Goal: Task Accomplishment & Management: Manage account settings

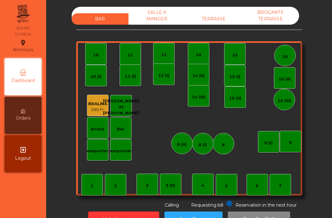
click at [219, 16] on div "TERRASSE" at bounding box center [214, 18] width 57 height 11
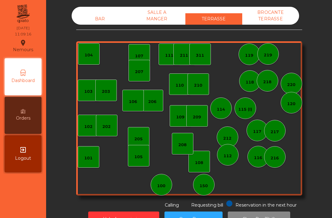
click at [327, 30] on div "BAR SALLE A MANGER TERRASSE BROCANTE TERRASSE 103 102 101 202 206 104 205 108 1…" at bounding box center [189, 118] width 279 height 223
click at [200, 188] on div "150" at bounding box center [204, 186] width 8 height 6
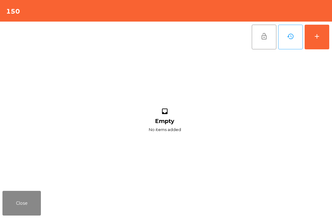
click at [328, 30] on button "add" at bounding box center [317, 37] width 25 height 25
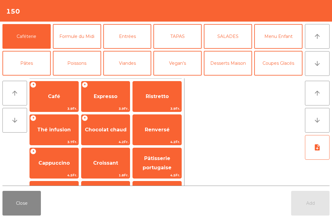
click at [97, 160] on span "Croissant" at bounding box center [105, 163] width 25 height 6
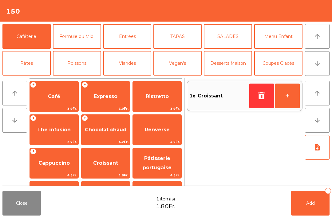
click at [251, 100] on button "button" at bounding box center [262, 95] width 25 height 25
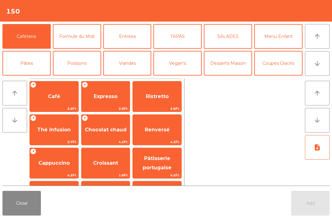
click at [63, 163] on span "Cappuccino" at bounding box center [53, 163] width 31 height 6
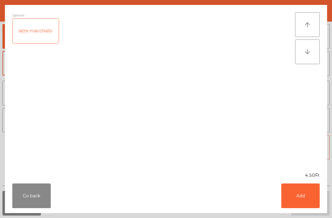
click at [307, 200] on button "Add" at bounding box center [301, 195] width 38 height 25
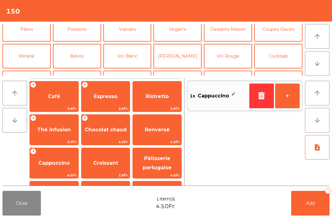
scroll to position [43, 0]
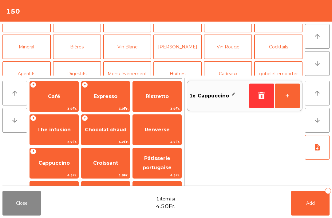
click at [38, 45] on button "Mineral" at bounding box center [26, 46] width 48 height 25
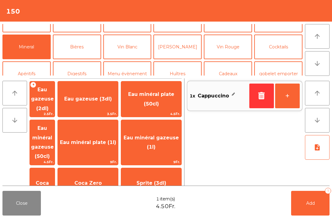
click at [55, 100] on span "Eau gazeuse (2dl)" at bounding box center [42, 98] width 25 height 35
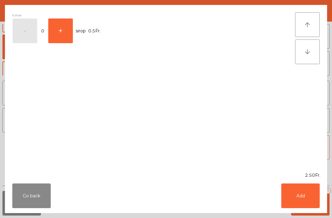
click at [62, 32] on button "+" at bounding box center [60, 30] width 25 height 25
click at [308, 194] on button "Add" at bounding box center [301, 195] width 38 height 25
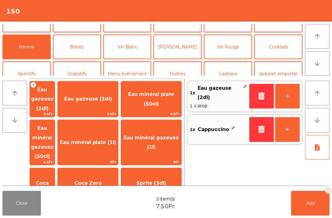
click at [322, 211] on button "Add 2" at bounding box center [311, 203] width 38 height 25
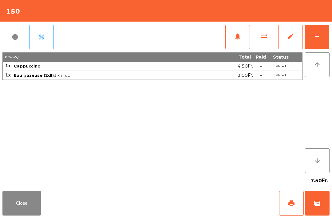
click at [15, 202] on button "Close" at bounding box center [21, 203] width 38 height 25
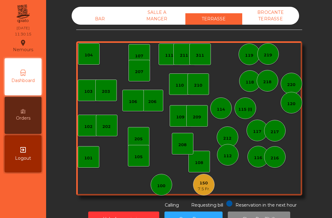
click at [214, 186] on div "150 7.5 Fr." at bounding box center [204, 185] width 22 height 22
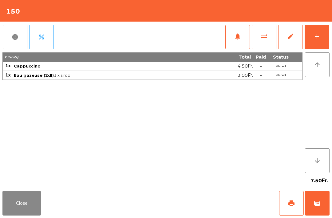
click at [316, 211] on button "wallet" at bounding box center [317, 203] width 25 height 25
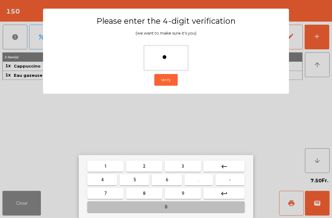
type input "**"
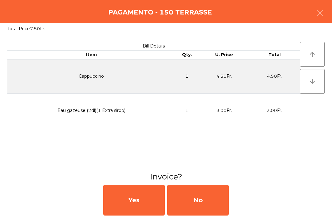
click at [205, 207] on div "No" at bounding box center [198, 199] width 62 height 31
click at [207, 203] on div "No" at bounding box center [198, 199] width 62 height 31
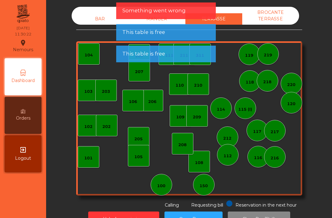
click at [210, 186] on div "150" at bounding box center [204, 185] width 22 height 22
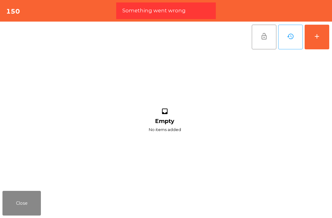
click at [320, 43] on button "add" at bounding box center [317, 37] width 25 height 25
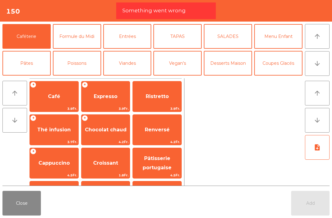
click at [80, 36] on button "Formule du Midi" at bounding box center [77, 36] width 48 height 25
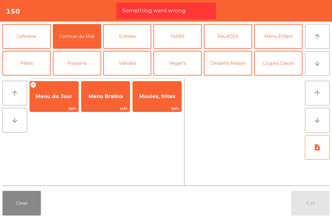
click at [50, 95] on span "Menu du Jour" at bounding box center [54, 96] width 37 height 6
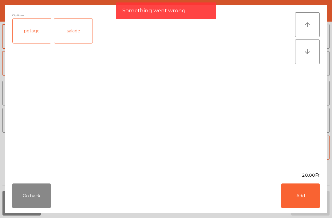
click at [34, 32] on div "potage" at bounding box center [32, 30] width 38 height 25
click at [68, 27] on div "salade" at bounding box center [73, 30] width 38 height 25
click at [28, 34] on div "potage" at bounding box center [32, 30] width 38 height 25
click at [299, 200] on button "Add" at bounding box center [301, 195] width 38 height 25
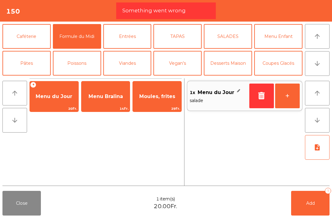
click at [312, 202] on span "Add" at bounding box center [311, 203] width 9 height 6
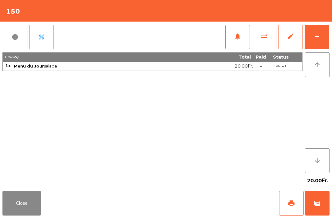
click at [47, 204] on div "Close print wallet" at bounding box center [166, 203] width 332 height 30
click at [35, 206] on button "Close" at bounding box center [21, 203] width 38 height 25
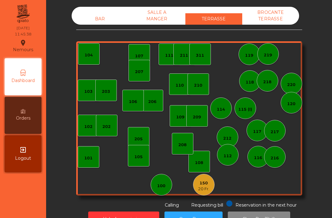
click at [227, 159] on div "112" at bounding box center [228, 155] width 22 height 22
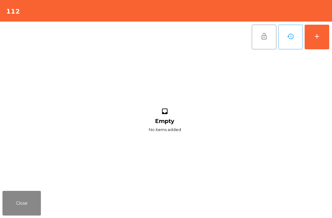
click at [320, 39] on div "add" at bounding box center [317, 36] width 7 height 7
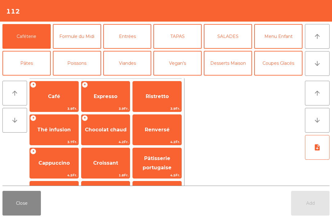
click at [89, 35] on button "Formule du Midi" at bounding box center [77, 36] width 48 height 25
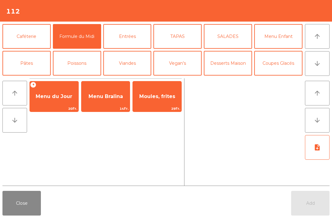
click at [59, 92] on span "Menu du Jour" at bounding box center [54, 96] width 49 height 17
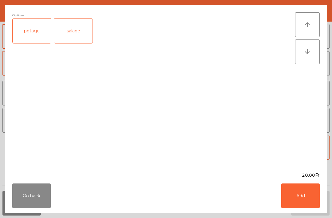
click at [80, 31] on div "salade" at bounding box center [73, 30] width 38 height 25
click at [296, 195] on button "Add" at bounding box center [301, 195] width 38 height 25
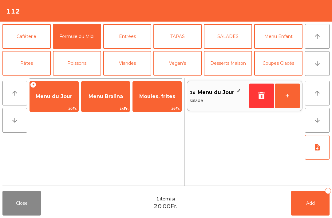
scroll to position [39, 0]
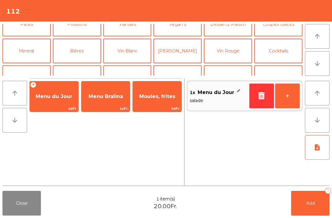
click at [34, 46] on button "Mineral" at bounding box center [26, 50] width 48 height 25
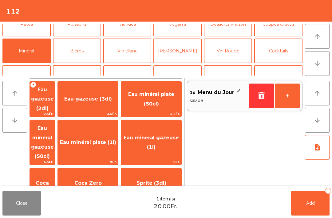
scroll to position [59, 0]
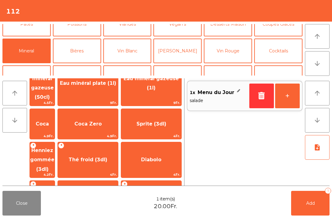
click at [107, 156] on span "Thé froid (3dl)" at bounding box center [88, 159] width 39 height 6
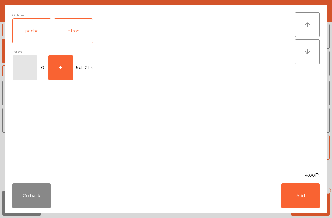
click at [306, 204] on button "Add" at bounding box center [301, 195] width 38 height 25
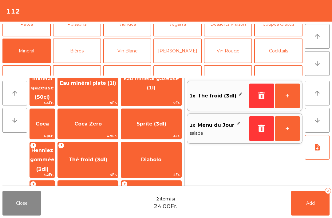
click at [306, 204] on button "Add 2" at bounding box center [311, 203] width 38 height 25
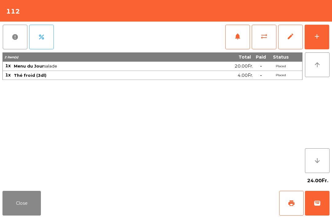
click at [16, 215] on button "Close" at bounding box center [21, 203] width 38 height 25
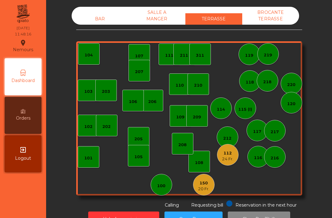
click at [184, 123] on div "109" at bounding box center [181, 116] width 22 height 22
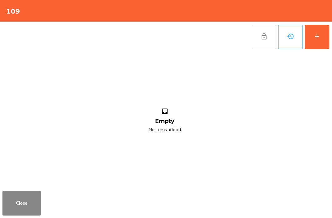
click at [330, 56] on div "lock_open history add inbox Empty No items added" at bounding box center [166, 105] width 332 height 167
click at [317, 42] on button "add" at bounding box center [317, 37] width 25 height 25
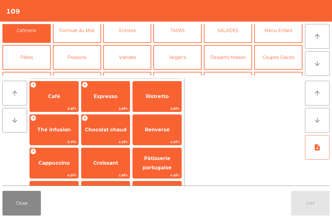
scroll to position [33, 0]
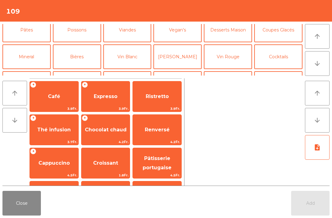
click at [130, 58] on button "Vin Blanc" at bounding box center [127, 56] width 48 height 25
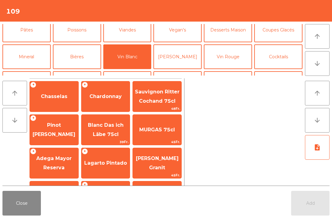
click at [55, 125] on span "Pinot [PERSON_NAME]" at bounding box center [54, 129] width 43 height 15
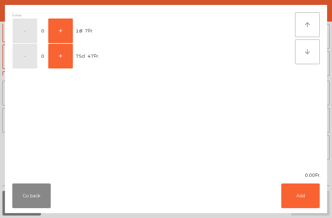
click at [61, 33] on button "+" at bounding box center [60, 30] width 25 height 25
click at [294, 201] on button "Add" at bounding box center [301, 195] width 38 height 25
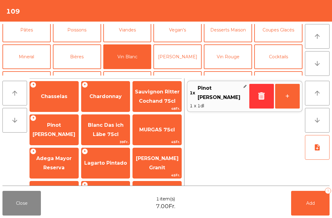
click at [285, 100] on button "+" at bounding box center [287, 96] width 25 height 25
click at [34, 59] on button "Mineral" at bounding box center [26, 56] width 48 height 25
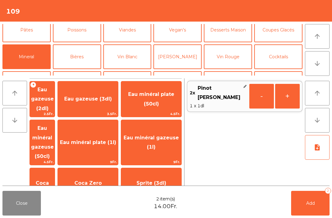
click at [112, 99] on span "Eau gazeuse (3dl)" at bounding box center [88, 99] width 48 height 6
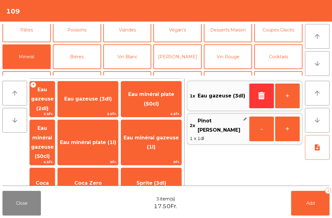
click at [314, 211] on button "Add 3" at bounding box center [311, 203] width 38 height 25
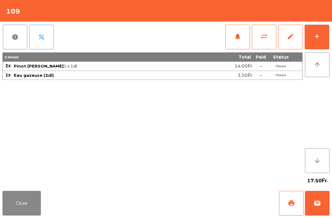
click at [27, 194] on button "Close" at bounding box center [21, 203] width 38 height 25
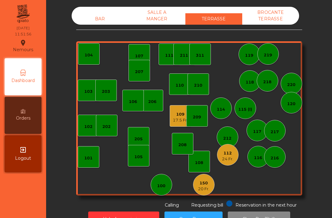
click at [105, 129] on div "202" at bounding box center [107, 126] width 8 height 6
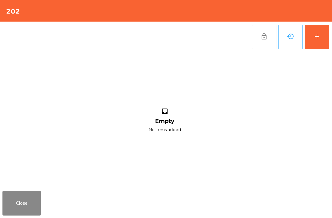
click at [328, 48] on button "add" at bounding box center [317, 37] width 25 height 25
click at [313, 33] on button "add" at bounding box center [317, 37] width 25 height 25
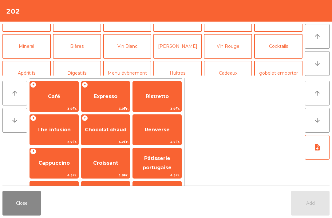
scroll to position [58, 0]
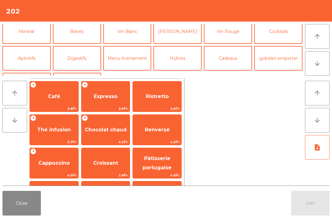
click at [281, 39] on button "Cocktails" at bounding box center [279, 31] width 48 height 25
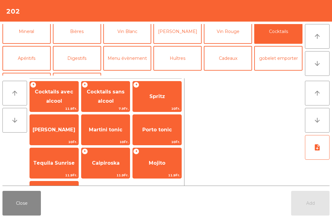
click at [109, 94] on span "Cocktails sans alcool" at bounding box center [106, 96] width 38 height 15
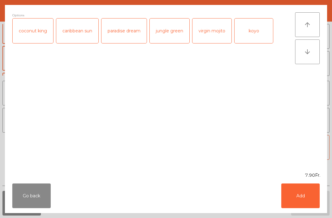
click at [296, 203] on button "Add" at bounding box center [301, 195] width 38 height 25
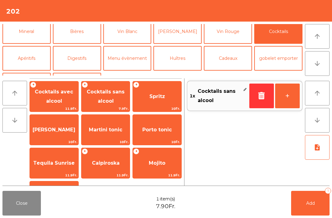
click at [320, 207] on button "Add 1" at bounding box center [311, 203] width 38 height 25
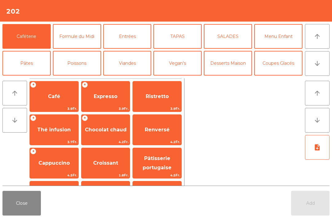
click at [26, 203] on button "Close" at bounding box center [21, 203] width 38 height 25
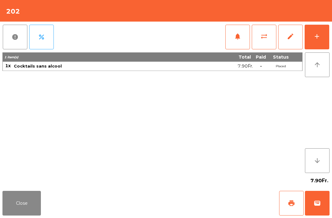
click at [23, 205] on button "Close" at bounding box center [21, 203] width 38 height 25
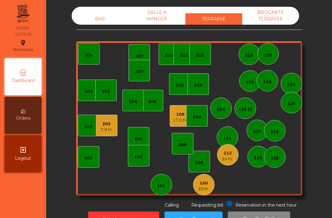
click at [99, 24] on div "BAR" at bounding box center [100, 18] width 57 height 11
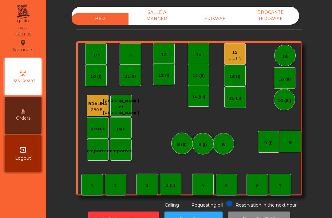
click at [240, 56] on div "9.1 Fr." at bounding box center [235, 58] width 12 height 6
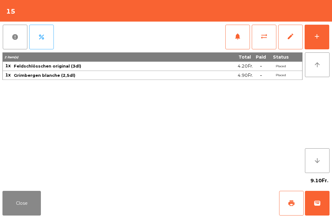
click at [317, 42] on button "add" at bounding box center [317, 37] width 25 height 25
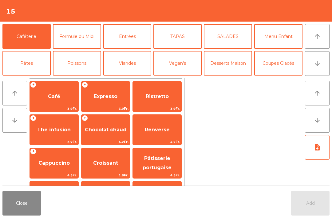
click at [18, 78] on button "Mineral" at bounding box center [26, 90] width 48 height 25
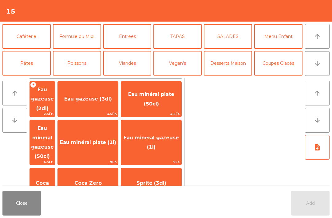
scroll to position [46, 0]
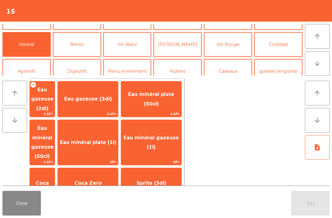
click at [54, 175] on span "Coca" at bounding box center [42, 183] width 25 height 17
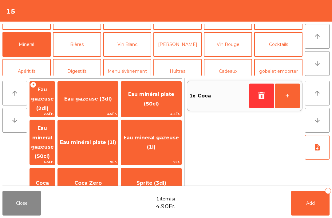
click at [85, 43] on button "Bières" at bounding box center [77, 44] width 48 height 25
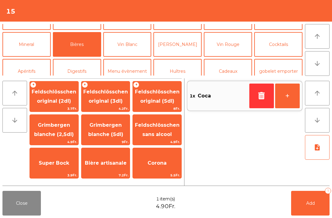
click at [59, 128] on span "Grimbergen blanche (2,5dl)" at bounding box center [54, 130] width 49 height 26
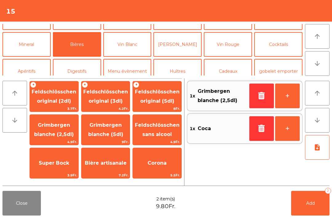
click at [108, 97] on span "Feldschlösschen original (3dl)" at bounding box center [106, 96] width 49 height 26
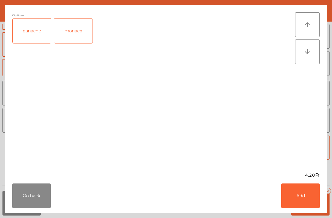
click at [300, 199] on button "Add" at bounding box center [301, 195] width 38 height 25
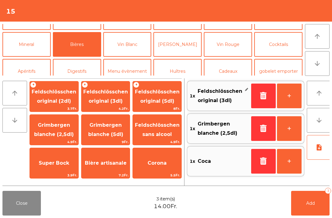
click at [107, 105] on span "Feldschlösschen original (3dl)" at bounding box center [106, 96] width 49 height 26
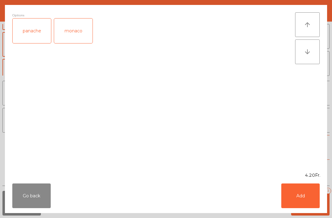
click at [41, 28] on div "panache" at bounding box center [32, 30] width 38 height 25
click at [316, 198] on button "Add" at bounding box center [301, 195] width 38 height 25
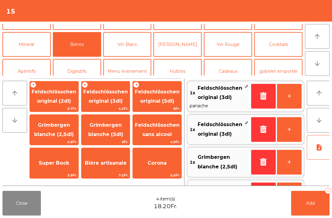
scroll to position [26, 0]
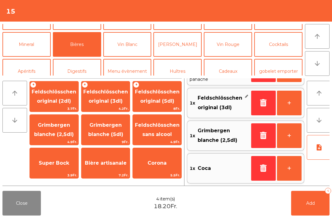
click at [321, 207] on button "Add 4" at bounding box center [311, 203] width 38 height 25
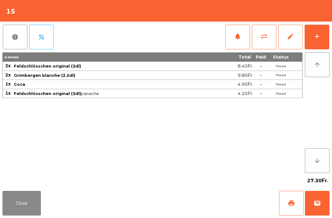
click at [27, 205] on button "Close" at bounding box center [21, 203] width 38 height 25
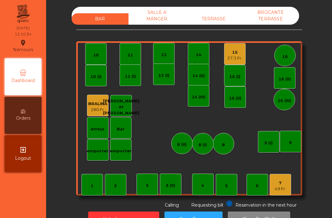
click at [223, 24] on div "TERRASSE" at bounding box center [214, 18] width 57 height 11
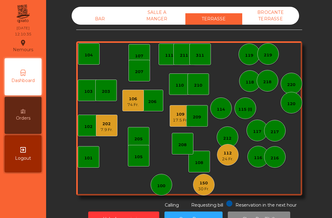
click at [129, 101] on div "106" at bounding box center [132, 99] width 11 height 6
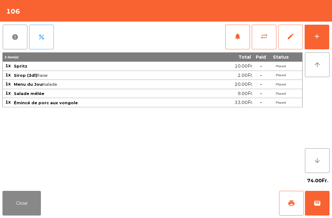
click at [327, 42] on button "add" at bounding box center [317, 37] width 25 height 25
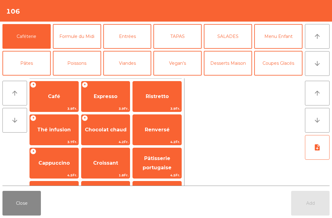
scroll to position [41, 0]
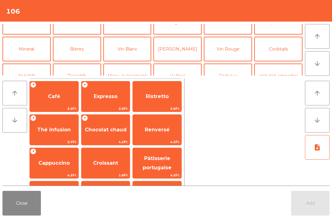
click at [32, 47] on button "Mineral" at bounding box center [26, 49] width 48 height 25
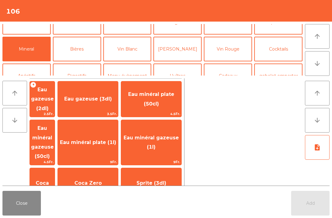
click at [165, 95] on span "Eau minéral plate (50cl)" at bounding box center [151, 99] width 60 height 26
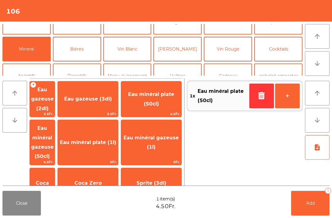
click at [309, 211] on button "Add 1" at bounding box center [311, 203] width 38 height 25
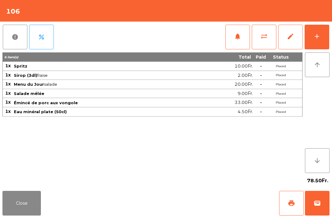
click at [29, 211] on button "Close" at bounding box center [21, 203] width 38 height 25
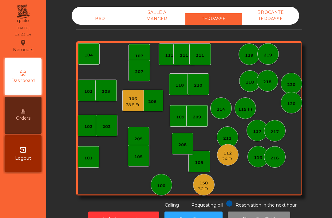
click at [130, 104] on div "78.5 Fr." at bounding box center [133, 105] width 15 height 6
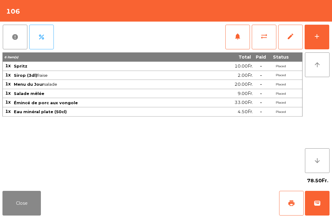
click at [31, 212] on button "Close" at bounding box center [21, 203] width 38 height 25
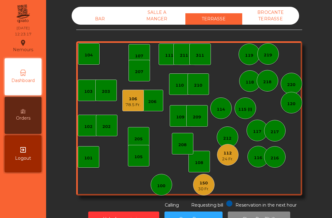
click at [206, 185] on div "150" at bounding box center [203, 183] width 11 height 6
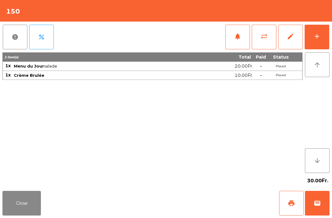
click at [31, 207] on button "Close" at bounding box center [21, 203] width 38 height 25
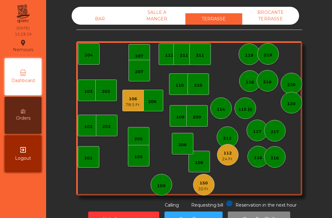
click at [231, 150] on div "112" at bounding box center [227, 153] width 11 height 6
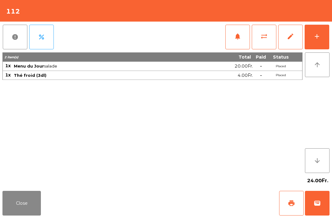
click at [33, 203] on button "Close" at bounding box center [21, 203] width 38 height 25
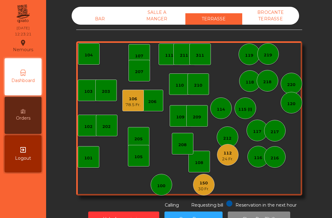
click at [100, 21] on div "BAR" at bounding box center [100, 18] width 57 height 11
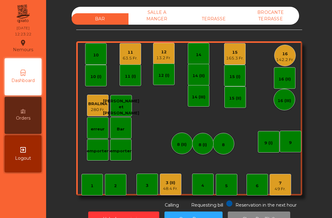
click at [131, 59] on div "63.5 Fr." at bounding box center [130, 58] width 15 height 6
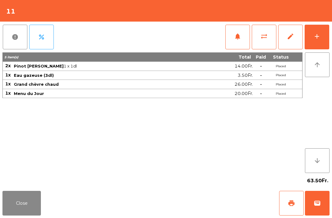
click at [30, 202] on button "Close" at bounding box center [21, 203] width 38 height 25
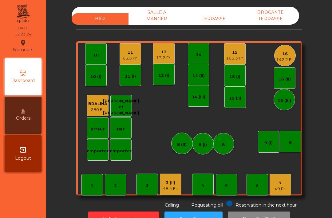
click at [222, 28] on div "BAR SALLE A MANGER TERRASSE BROCANTE TERRASSE 1 2 3 4 5 6 7 49 Fr. 8 9 10 11 63…" at bounding box center [189, 107] width 226 height 201
click at [216, 16] on div "TERRASSE" at bounding box center [214, 18] width 57 height 11
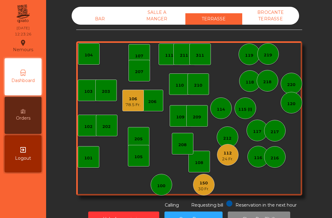
click at [99, 123] on div "202" at bounding box center [107, 126] width 22 height 22
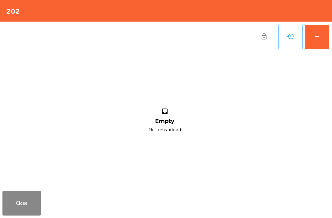
click at [319, 42] on button "add" at bounding box center [317, 37] width 25 height 25
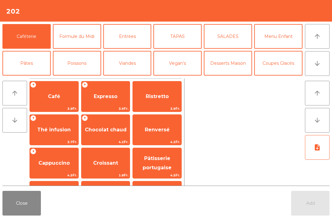
scroll to position [35, 0]
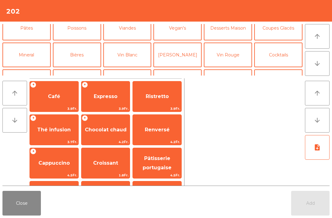
click at [286, 36] on button "Coupes Glacés" at bounding box center [279, 28] width 48 height 25
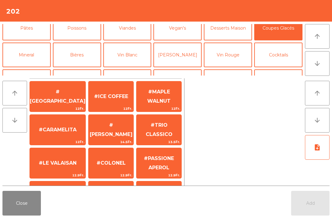
click at [290, 57] on button "Cocktails" at bounding box center [279, 54] width 48 height 25
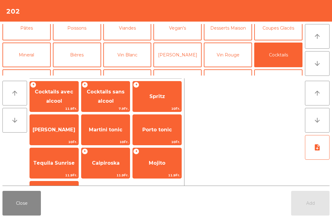
click at [117, 98] on span "Cocktails sans alcool" at bounding box center [106, 96] width 49 height 26
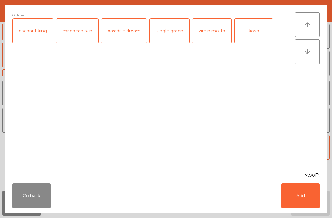
click at [261, 37] on div "koyo" at bounding box center [254, 30] width 38 height 25
click at [296, 191] on button "Add" at bounding box center [301, 195] width 38 height 25
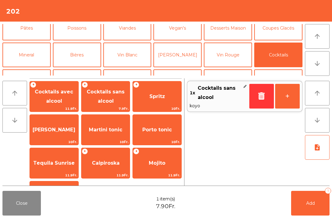
click at [290, 99] on button "+" at bounding box center [287, 96] width 25 height 25
click at [39, 51] on button "Mineral" at bounding box center [26, 54] width 48 height 25
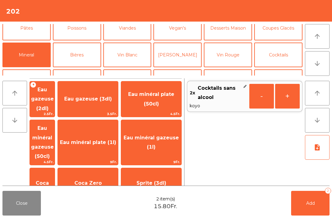
click at [158, 100] on span "Eau minéral plate (50cl)" at bounding box center [151, 98] width 46 height 15
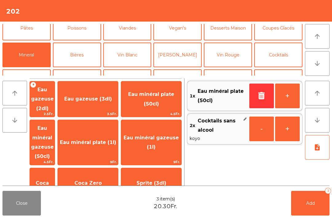
click at [75, 14] on button "Formule du Midi" at bounding box center [77, 1] width 48 height 25
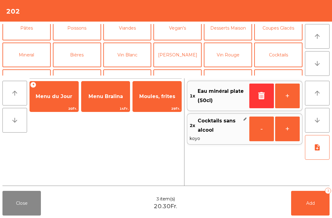
scroll to position [6, 0]
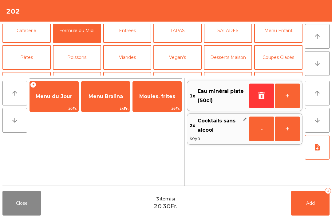
click at [65, 93] on span "Menu du Jour" at bounding box center [54, 96] width 49 height 17
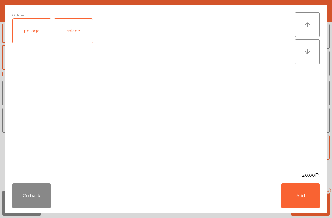
click at [75, 33] on div "salade" at bounding box center [73, 30] width 38 height 25
click at [299, 195] on button "Add" at bounding box center [301, 195] width 38 height 25
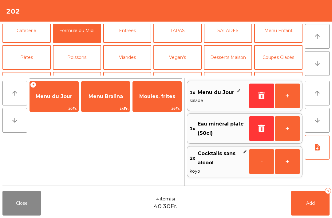
click at [288, 96] on button "+" at bounding box center [287, 95] width 25 height 25
click at [305, 195] on button "Add 5" at bounding box center [311, 203] width 38 height 25
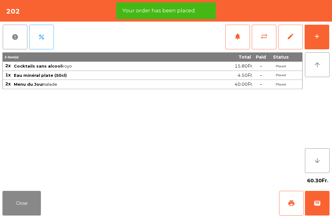
click at [25, 193] on button "Close" at bounding box center [21, 203] width 38 height 25
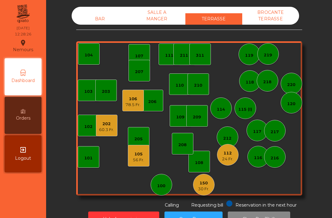
click at [228, 149] on div "112 24 Fr." at bounding box center [227, 154] width 11 height 14
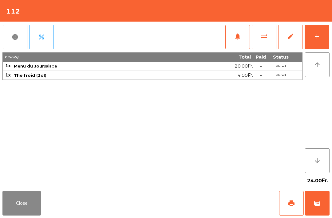
click at [323, 35] on button "add" at bounding box center [317, 37] width 25 height 25
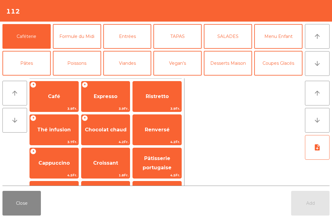
click at [107, 98] on span "Expresso" at bounding box center [106, 96] width 24 height 6
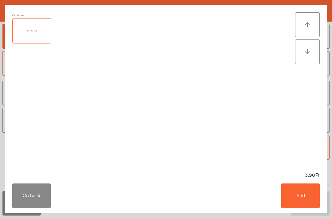
click at [314, 203] on button "Add" at bounding box center [301, 195] width 38 height 25
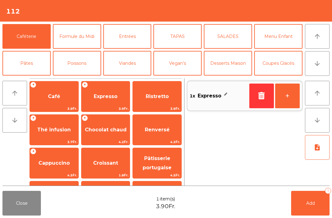
click at [314, 203] on span "Add" at bounding box center [311, 203] width 9 height 6
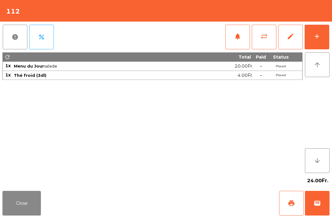
click at [0, 215] on div "Close print wallet" at bounding box center [166, 203] width 332 height 30
click at [29, 213] on button "Close" at bounding box center [21, 203] width 38 height 25
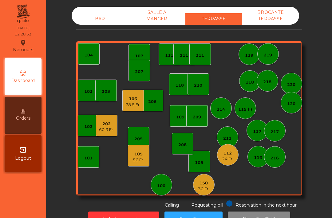
click at [89, 159] on div "101" at bounding box center [88, 158] width 8 height 6
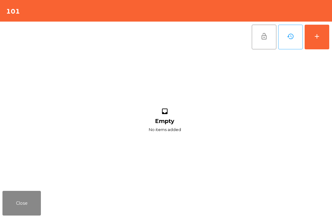
click at [322, 41] on button "add" at bounding box center [317, 37] width 25 height 25
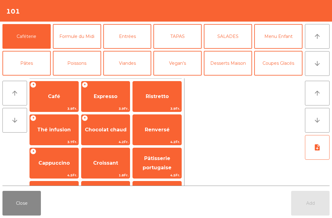
click at [84, 36] on button "Formule du Midi" at bounding box center [77, 36] width 48 height 25
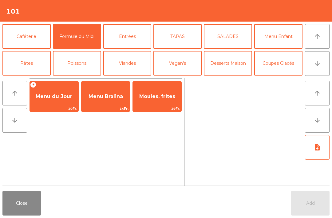
click at [56, 100] on span "Menu du Jour" at bounding box center [54, 96] width 49 height 17
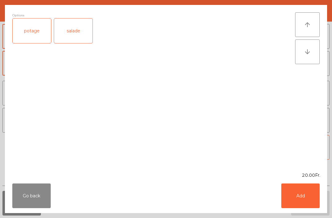
click at [82, 25] on div "salade" at bounding box center [73, 30] width 38 height 25
click at [304, 197] on button "Add" at bounding box center [301, 195] width 38 height 25
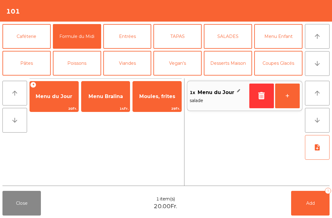
click at [65, 96] on span "Menu du Jour" at bounding box center [54, 96] width 37 height 6
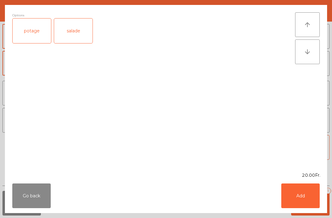
click at [310, 195] on button "Add" at bounding box center [301, 195] width 38 height 25
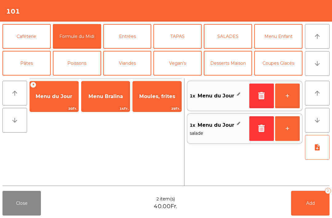
click at [286, 78] on button "Cocktails" at bounding box center [279, 90] width 48 height 25
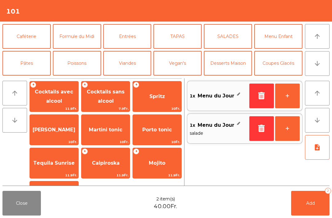
scroll to position [45, 0]
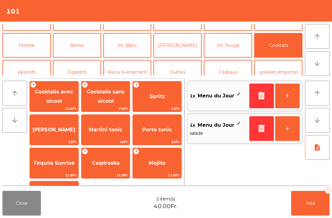
click at [161, 100] on span "Spritz" at bounding box center [157, 96] width 49 height 17
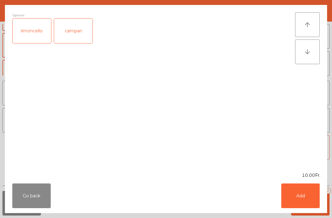
click at [294, 198] on button "Add" at bounding box center [301, 195] width 38 height 25
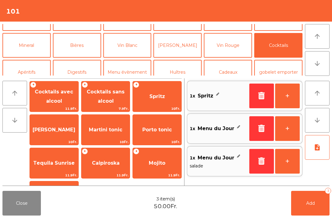
click at [82, 52] on button "Bières" at bounding box center [77, 45] width 48 height 25
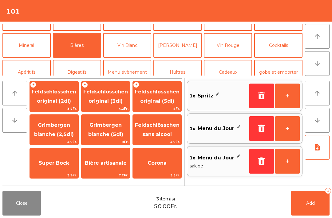
click at [110, 97] on span "Feldschlösschen original (3dl)" at bounding box center [106, 96] width 49 height 26
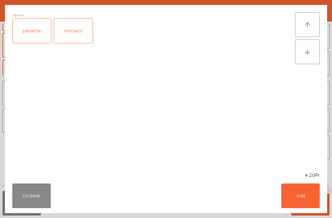
click at [32, 32] on div "panache" at bounding box center [32, 30] width 38 height 25
click at [296, 197] on button "Add" at bounding box center [301, 195] width 38 height 25
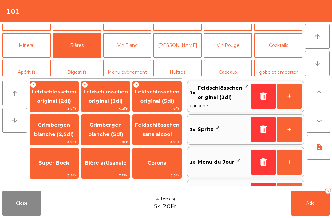
click at [310, 207] on button "Add 4" at bounding box center [311, 203] width 38 height 25
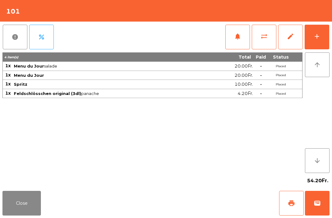
click at [26, 207] on button "Close" at bounding box center [21, 203] width 38 height 25
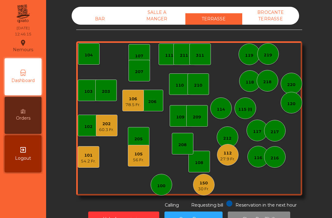
click at [95, 24] on div "BAR" at bounding box center [100, 18] width 57 height 11
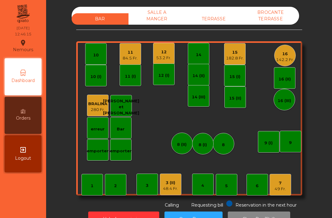
click at [165, 58] on div "53.2 Fr." at bounding box center [163, 58] width 15 height 6
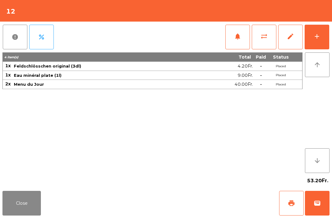
click at [231, 40] on button "notifications" at bounding box center [238, 37] width 25 height 25
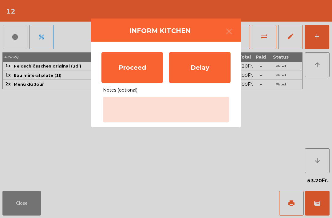
click at [130, 69] on div "Proceed" at bounding box center [133, 67] width 62 height 31
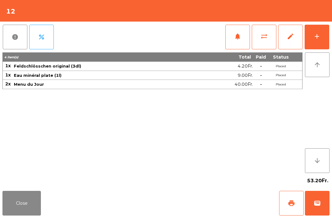
click at [234, 42] on button "notifications" at bounding box center [238, 37] width 25 height 25
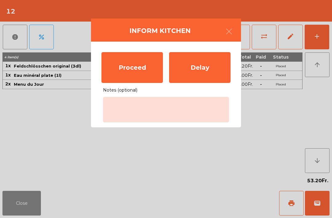
click at [130, 70] on div "Proceed" at bounding box center [133, 67] width 62 height 31
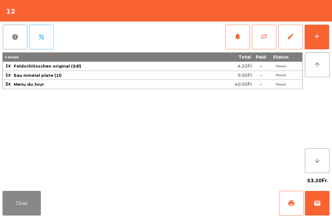
click at [3, 208] on button "Close" at bounding box center [21, 203] width 38 height 25
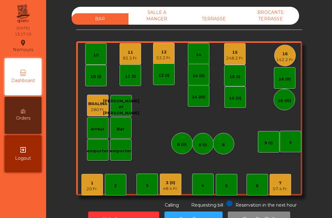
click at [216, 17] on div "TERRASSE" at bounding box center [214, 18] width 57 height 11
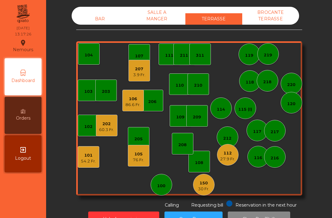
click at [131, 103] on div "86.6 Fr." at bounding box center [133, 105] width 15 height 6
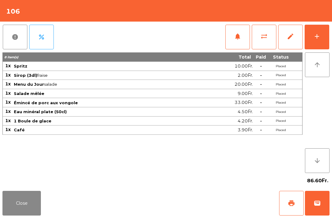
click at [284, 205] on button "print" at bounding box center [291, 203] width 25 height 25
click at [15, 213] on button "Close" at bounding box center [21, 203] width 38 height 25
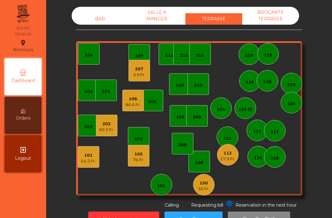
click at [106, 87] on div "203" at bounding box center [106, 90] width 8 height 9
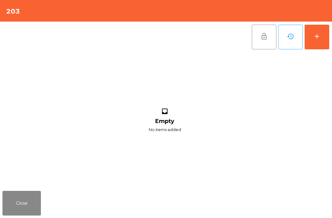
click at [320, 37] on div "add" at bounding box center [317, 36] width 7 height 7
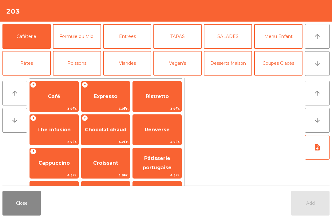
click at [81, 36] on button "Formule du Midi" at bounding box center [77, 36] width 48 height 25
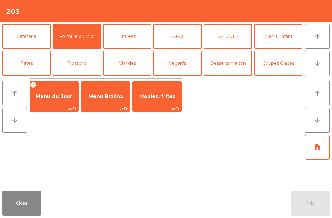
click at [106, 93] on span "Menu Bralina" at bounding box center [106, 96] width 34 height 6
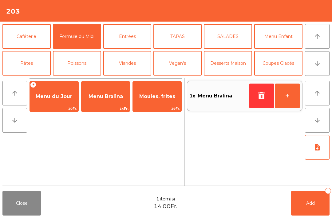
click at [262, 97] on icon "button" at bounding box center [261, 95] width 9 height 7
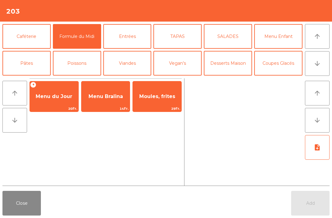
click at [50, 100] on span "Menu du Jour" at bounding box center [54, 96] width 49 height 17
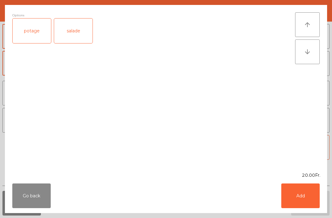
click at [73, 36] on div "salade" at bounding box center [73, 30] width 38 height 25
click at [313, 207] on button "Add" at bounding box center [301, 195] width 38 height 25
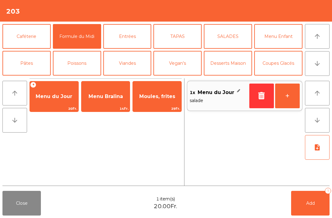
click at [293, 103] on button "+" at bounding box center [287, 95] width 25 height 25
click at [174, 78] on button "[PERSON_NAME]" at bounding box center [178, 90] width 48 height 25
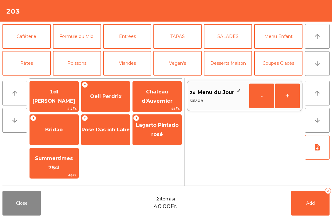
click at [105, 98] on span "Oeil Perdrix" at bounding box center [105, 96] width 31 height 6
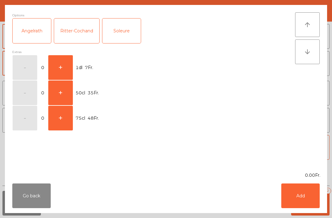
click at [58, 67] on button "+" at bounding box center [60, 67] width 25 height 25
click at [304, 202] on button "Add" at bounding box center [301, 195] width 38 height 25
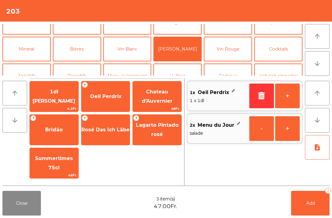
click at [288, 96] on button "+" at bounding box center [287, 95] width 25 height 25
click at [306, 206] on button "Add 4" at bounding box center [311, 203] width 38 height 25
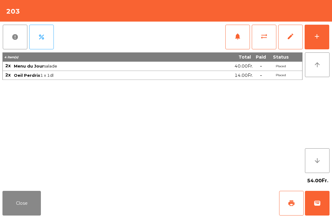
click at [24, 209] on button "Close" at bounding box center [21, 203] width 38 height 25
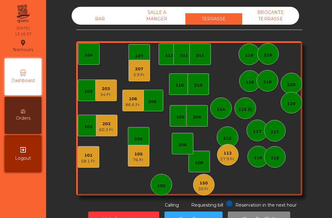
click at [97, 19] on div "BAR" at bounding box center [100, 18] width 57 height 11
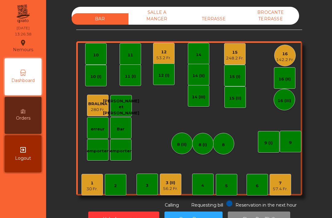
click at [94, 59] on div "10" at bounding box center [96, 54] width 22 height 22
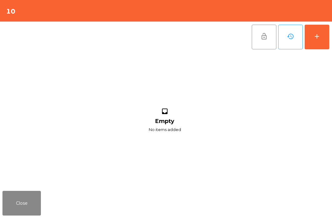
click at [323, 34] on button "add" at bounding box center [317, 37] width 25 height 25
click at [318, 41] on button "add" at bounding box center [317, 37] width 25 height 25
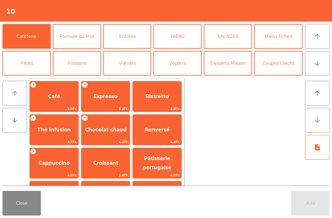
click at [65, 35] on button "Formule du Midi" at bounding box center [77, 36] width 48 height 25
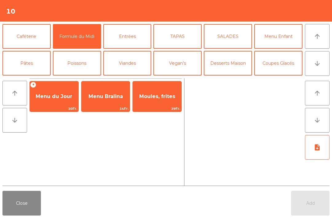
click at [46, 105] on div "+ Menu du Jour 20Fr." at bounding box center [54, 96] width 49 height 31
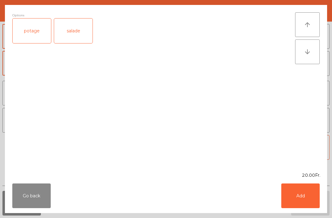
click at [306, 192] on button "Add" at bounding box center [301, 195] width 38 height 25
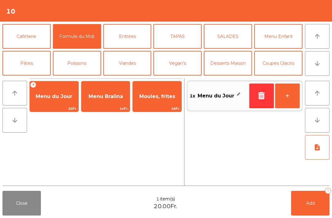
click at [318, 149] on icon "note_add" at bounding box center [317, 146] width 7 height 7
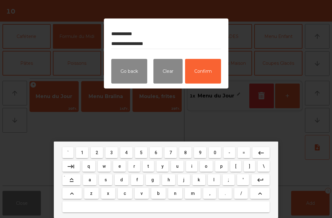
type textarea "**********"
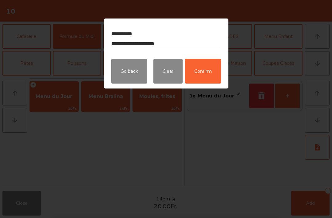
click at [204, 74] on button "Confirm" at bounding box center [203, 71] width 36 height 25
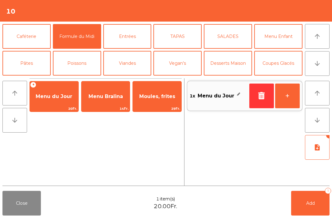
click at [313, 205] on span "Add" at bounding box center [311, 203] width 9 height 6
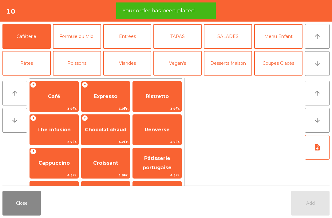
click at [316, 68] on button "arrow_downward" at bounding box center [317, 63] width 25 height 25
click at [28, 78] on button "Mineral" at bounding box center [26, 90] width 48 height 25
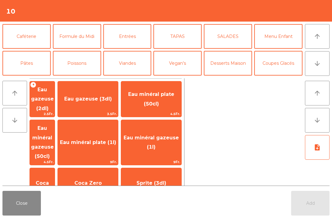
scroll to position [54, 0]
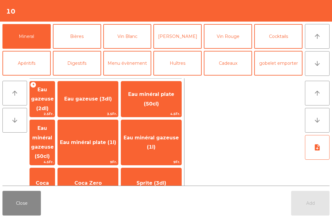
click at [50, 135] on span "Eau minéral gazeuse (50cl)" at bounding box center [42, 142] width 23 height 34
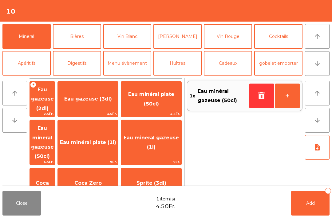
click at [307, 214] on button "Add 1" at bounding box center [311, 203] width 38 height 25
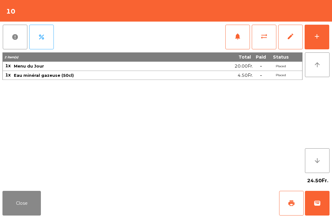
click at [10, 212] on button "Close" at bounding box center [21, 203] width 38 height 25
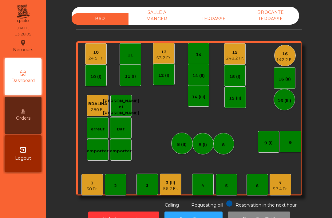
click at [218, 19] on div "TERRASSE" at bounding box center [214, 18] width 57 height 11
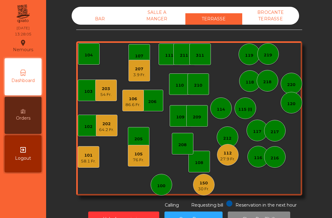
click at [83, 162] on div "58.1 Fr." at bounding box center [88, 161] width 15 height 6
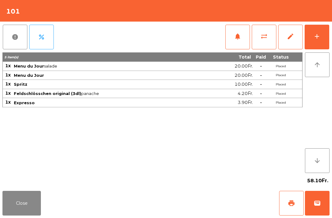
click at [291, 198] on button "print" at bounding box center [291, 203] width 25 height 25
click at [12, 198] on button "Close" at bounding box center [21, 203] width 38 height 25
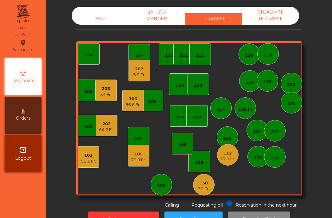
click at [139, 159] on div "79.9 Fr." at bounding box center [138, 160] width 15 height 6
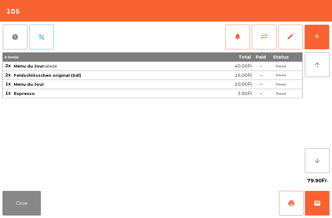
click at [288, 207] on button "print" at bounding box center [291, 203] width 25 height 25
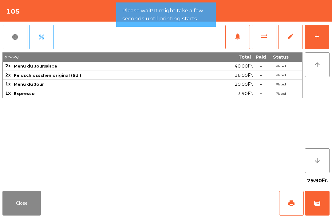
click at [40, 183] on div "79.90Fr." at bounding box center [166, 180] width 328 height 15
click at [28, 205] on button "Close" at bounding box center [21, 203] width 38 height 25
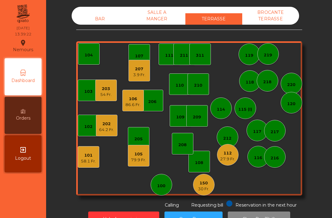
click at [106, 88] on div "203" at bounding box center [105, 89] width 11 height 6
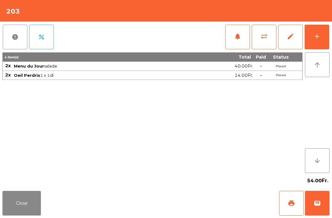
click at [235, 37] on span "notifications" at bounding box center [237, 36] width 7 height 7
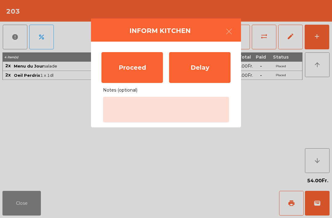
click at [127, 72] on div "Proceed" at bounding box center [133, 67] width 62 height 31
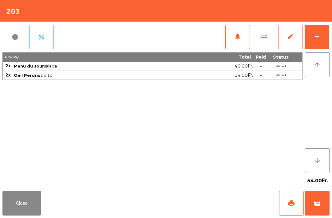
click at [20, 207] on button "Close" at bounding box center [21, 203] width 38 height 25
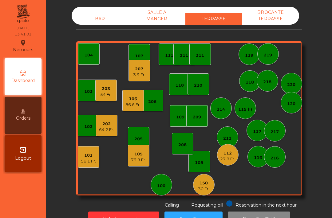
click at [94, 24] on div "BAR" at bounding box center [100, 18] width 57 height 11
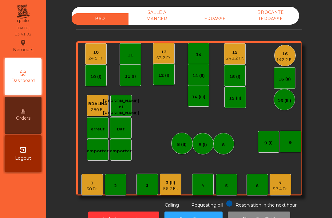
click at [276, 60] on div "142.2 Fr." at bounding box center [285, 60] width 18 height 6
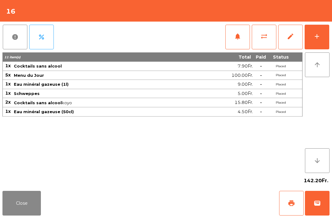
click at [321, 42] on button "add" at bounding box center [317, 37] width 25 height 25
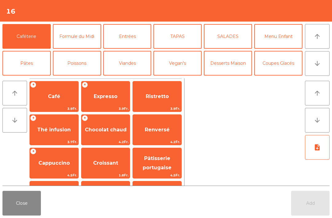
click at [318, 42] on button "arrow_upward" at bounding box center [317, 36] width 25 height 25
click at [239, 62] on button "Desserts Maison" at bounding box center [228, 63] width 48 height 25
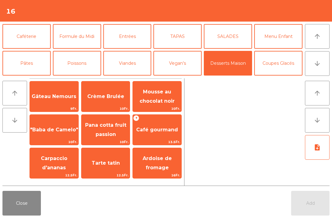
click at [62, 104] on span "Gâteau Nemours" at bounding box center [54, 96] width 49 height 17
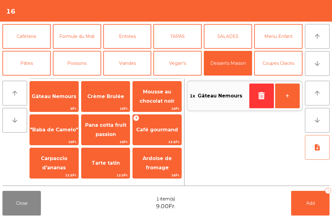
click at [278, 68] on button "Coupes Glacés" at bounding box center [279, 63] width 48 height 25
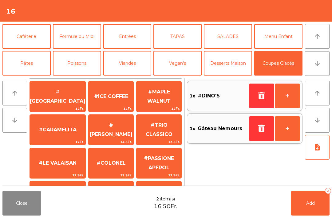
scroll to position [90, 0]
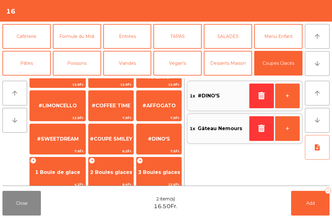
click at [106, 172] on span "2 Boules glaces" at bounding box center [111, 172] width 42 height 6
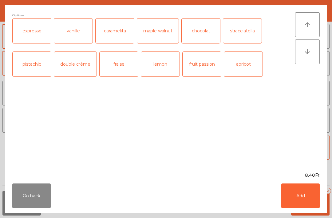
click at [246, 39] on div "stracciatella" at bounding box center [242, 30] width 38 height 25
click at [300, 195] on button "Add" at bounding box center [301, 195] width 38 height 25
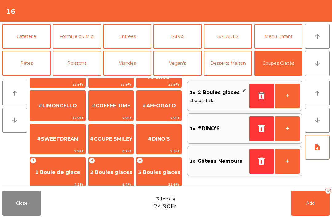
click at [49, 175] on span "1 Boule de glace" at bounding box center [58, 172] width 56 height 17
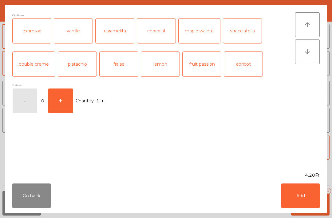
click at [113, 31] on div "caramelita" at bounding box center [115, 30] width 38 height 25
click at [296, 198] on button "Add" at bounding box center [301, 195] width 38 height 25
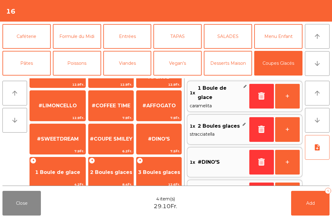
click at [305, 206] on button "Add 4" at bounding box center [311, 203] width 38 height 25
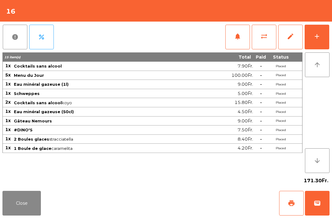
click at [13, 202] on button "Close" at bounding box center [21, 203] width 38 height 25
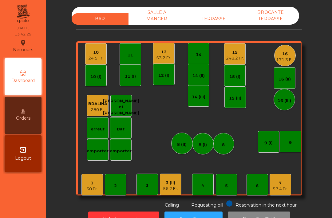
click at [160, 66] on div "12 (I)" at bounding box center [164, 74] width 22 height 22
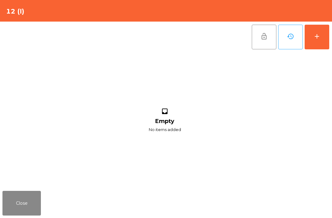
click at [28, 200] on button "Close" at bounding box center [21, 203] width 38 height 25
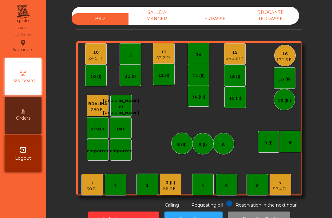
click at [156, 56] on div "12 53.2 Fr." at bounding box center [164, 54] width 22 height 22
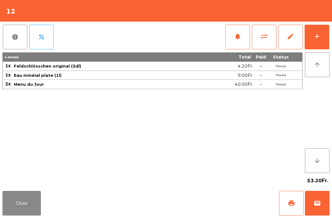
click at [289, 203] on span "print" at bounding box center [291, 202] width 7 height 7
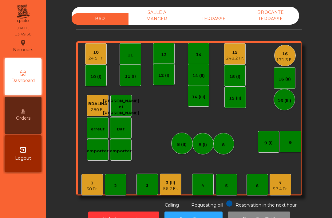
click at [289, 55] on div "16" at bounding box center [285, 54] width 18 height 6
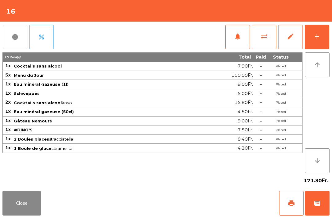
click at [293, 203] on span "print" at bounding box center [291, 202] width 7 height 7
click at [14, 207] on button "Close" at bounding box center [21, 203] width 38 height 25
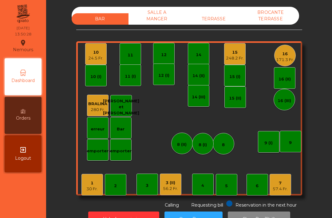
click at [280, 187] on div "57.4 Fr." at bounding box center [280, 189] width 15 height 6
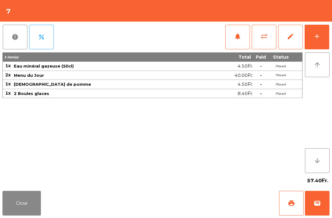
click at [271, 36] on button "sync_alt" at bounding box center [264, 37] width 25 height 25
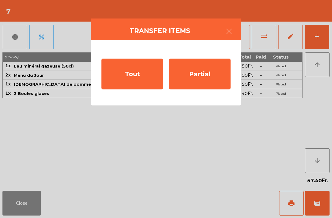
click at [220, 75] on div "Partial" at bounding box center [200, 73] width 62 height 31
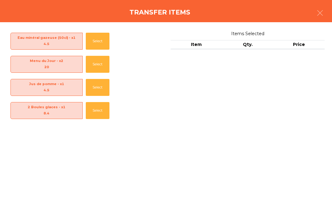
click at [103, 65] on button "Select" at bounding box center [98, 64] width 24 height 17
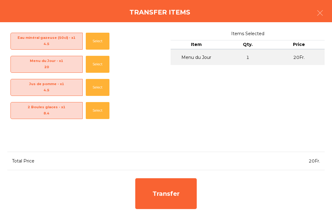
click at [102, 108] on button "Select" at bounding box center [98, 110] width 24 height 17
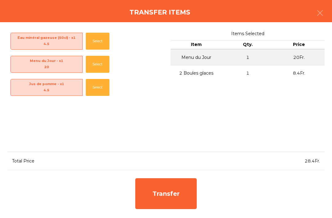
click at [182, 199] on div "Transfer" at bounding box center [166, 193] width 62 height 31
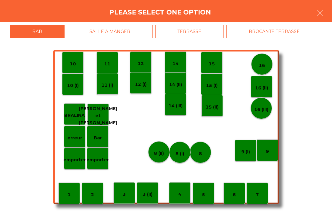
click at [324, 17] on button "button" at bounding box center [320, 13] width 17 height 18
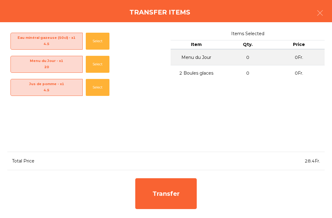
click at [313, 18] on button "button" at bounding box center [320, 13] width 17 height 18
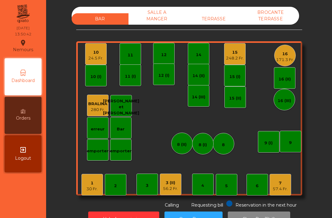
click at [281, 186] on div "57.4 Fr." at bounding box center [280, 189] width 15 height 6
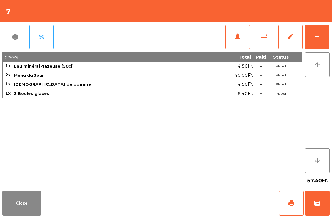
click at [319, 37] on div "add" at bounding box center [317, 36] width 7 height 7
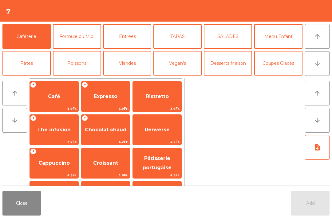
scroll to position [29, 0]
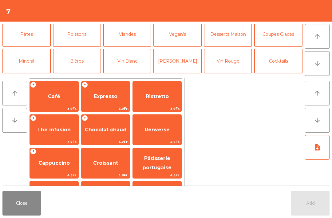
click at [284, 35] on button "Coupes Glacés" at bounding box center [279, 34] width 48 height 25
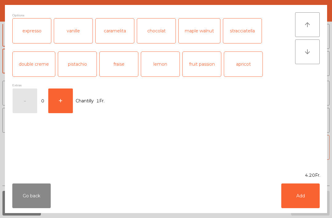
click at [300, 192] on button "Add" at bounding box center [301, 195] width 38 height 25
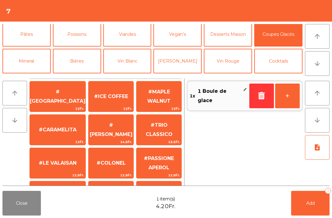
scroll to position [128, 0]
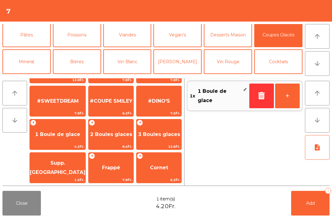
click at [289, 96] on button "+" at bounding box center [287, 95] width 25 height 25
click at [318, 206] on button "Add 2" at bounding box center [311, 203] width 38 height 25
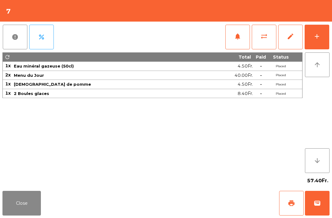
click at [264, 37] on span "sync_alt" at bounding box center [264, 36] width 7 height 7
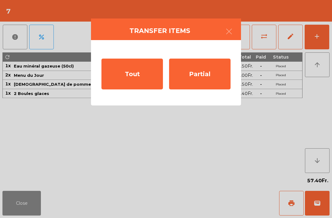
click at [198, 85] on div "Partial" at bounding box center [200, 73] width 62 height 31
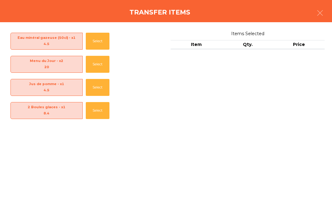
click at [319, 13] on icon "button" at bounding box center [320, 12] width 7 height 7
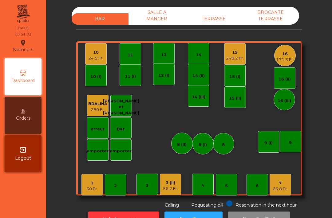
click at [283, 187] on div "65.8 Fr." at bounding box center [280, 189] width 15 height 6
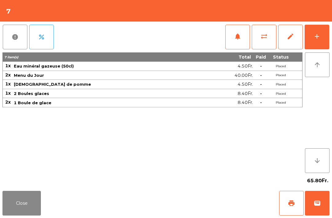
click at [265, 38] on span "sync_alt" at bounding box center [264, 36] width 7 height 7
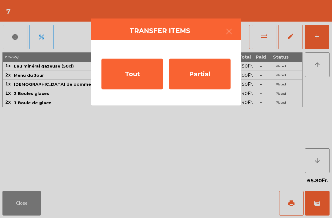
click at [203, 81] on div "Partial" at bounding box center [200, 73] width 62 height 31
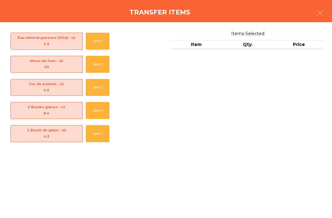
click at [93, 107] on button "Select" at bounding box center [98, 110] width 24 height 17
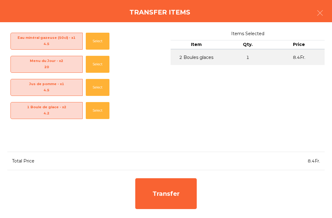
click at [166, 201] on div "Transfer" at bounding box center [166, 193] width 62 height 31
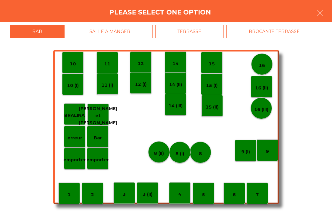
click at [75, 139] on p "erreur" at bounding box center [74, 137] width 15 height 7
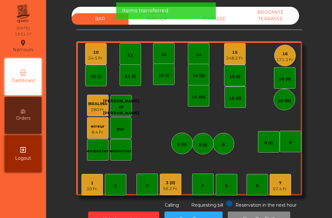
click at [280, 186] on div "57.4 Fr." at bounding box center [280, 189] width 15 height 6
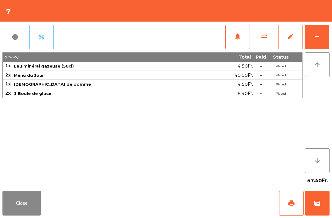
click at [261, 39] on span "sync_alt" at bounding box center [264, 36] width 7 height 7
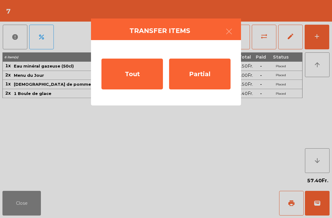
click at [194, 79] on div "Partial" at bounding box center [200, 73] width 62 height 31
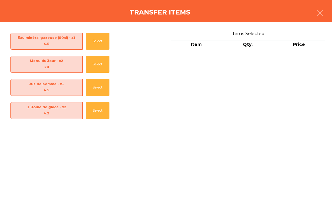
scroll to position [15, 0]
click at [98, 104] on button "Select" at bounding box center [98, 110] width 24 height 17
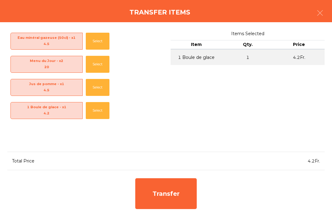
click at [92, 60] on button "Select" at bounding box center [98, 64] width 24 height 17
click at [174, 188] on div "Transfer" at bounding box center [166, 193] width 62 height 31
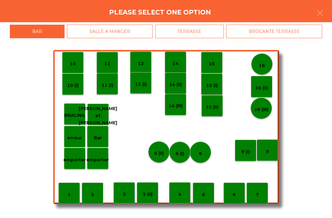
click at [204, 149] on div "8" at bounding box center [201, 152] width 22 height 22
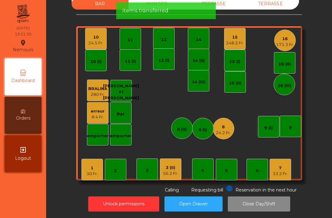
click at [283, 170] on div "7" at bounding box center [280, 168] width 15 height 6
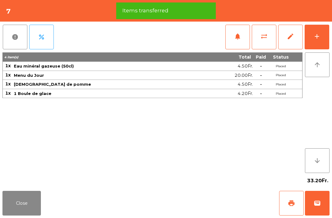
click at [289, 205] on span "print" at bounding box center [291, 202] width 7 height 7
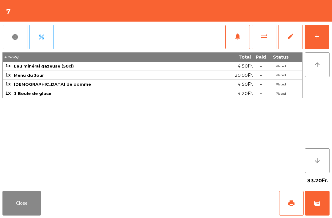
click at [16, 203] on button "Close" at bounding box center [21, 203] width 38 height 25
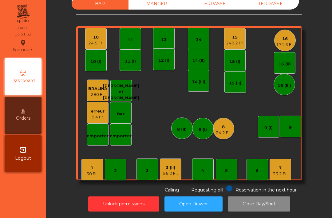
click at [220, 128] on div "8" at bounding box center [223, 127] width 15 height 6
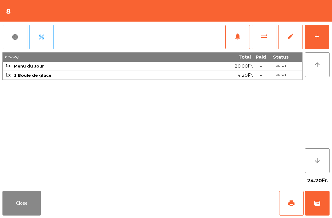
click at [291, 199] on span "print" at bounding box center [291, 202] width 7 height 7
click at [37, 214] on button "Close" at bounding box center [21, 203] width 38 height 25
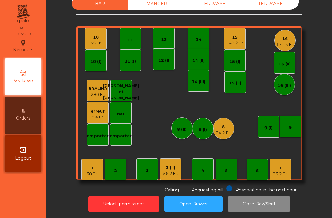
click at [219, 130] on div "24.2 Fr." at bounding box center [223, 133] width 15 height 6
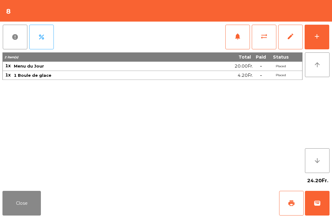
click at [329, 202] on button "wallet" at bounding box center [317, 203] width 25 height 25
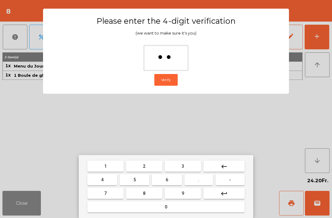
type input "***"
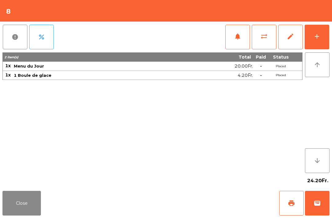
click at [210, 191] on div "Close print wallet" at bounding box center [166, 203] width 332 height 30
click at [200, 204] on div "Close print wallet" at bounding box center [166, 203] width 332 height 30
click at [204, 200] on div "Close print wallet" at bounding box center [166, 203] width 332 height 30
click at [203, 197] on div "Close print wallet" at bounding box center [166, 203] width 332 height 30
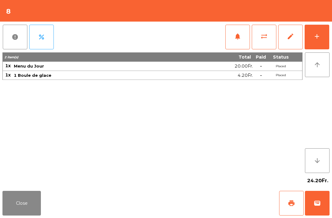
click at [203, 197] on div "Close print wallet" at bounding box center [166, 203] width 332 height 30
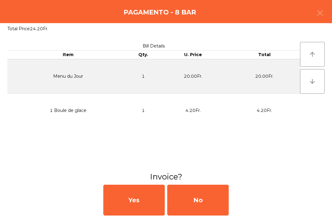
click at [218, 186] on div "No" at bounding box center [198, 199] width 62 height 31
click at [206, 187] on div "No" at bounding box center [198, 199] width 62 height 31
click at [210, 207] on div "No" at bounding box center [198, 199] width 62 height 31
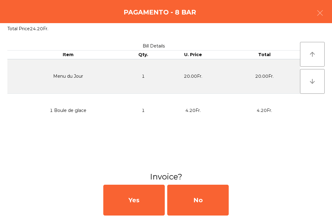
click at [200, 214] on div "No" at bounding box center [198, 199] width 62 height 31
click at [212, 201] on div "No" at bounding box center [198, 199] width 62 height 31
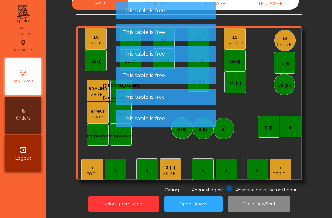
click at [285, 176] on div "33.2 Fr." at bounding box center [280, 174] width 15 height 6
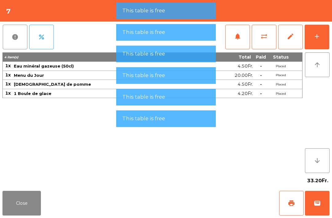
click at [330, 211] on button "wallet" at bounding box center [317, 203] width 25 height 25
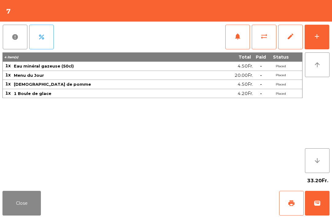
click at [202, 191] on div "Close print wallet" at bounding box center [166, 203] width 332 height 30
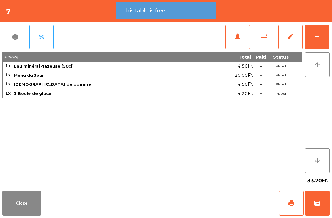
click at [202, 191] on div "Close print wallet" at bounding box center [166, 203] width 332 height 30
click at [206, 198] on div "Close print wallet" at bounding box center [166, 203] width 332 height 30
click at [316, 204] on span "wallet" at bounding box center [317, 202] width 7 height 7
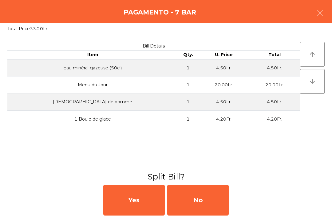
click at [237, 196] on div "Yes No" at bounding box center [166, 200] width 332 height 36
click at [236, 196] on div "Yes No" at bounding box center [166, 200] width 332 height 36
click at [222, 194] on div "No" at bounding box center [198, 199] width 62 height 31
click at [210, 198] on div "No" at bounding box center [198, 199] width 62 height 31
click at [209, 197] on div "No" at bounding box center [198, 199] width 62 height 31
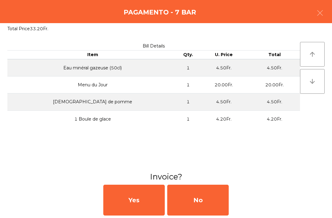
click at [211, 202] on div "No" at bounding box center [198, 199] width 62 height 31
click at [210, 201] on div "No" at bounding box center [198, 199] width 62 height 31
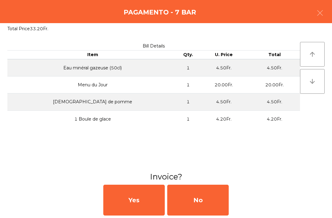
click at [214, 206] on div "No" at bounding box center [198, 199] width 62 height 31
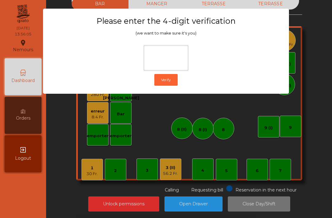
click at [250, 137] on ngb-modal-window "Please enter the 4-digit verification (we want to make sure it's you) Verify" at bounding box center [166, 109] width 316 height 218
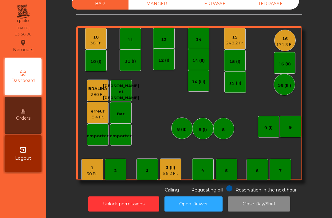
click at [287, 47] on div "171.3 Fr." at bounding box center [285, 45] width 18 height 6
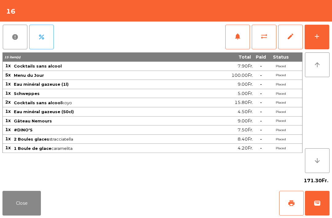
click at [290, 206] on span "print" at bounding box center [291, 202] width 7 height 7
click at [293, 35] on span "edit" at bounding box center [290, 36] width 7 height 7
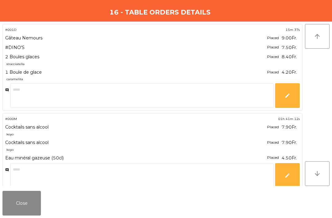
click at [0, 205] on div "Close" at bounding box center [166, 203] width 332 height 30
click at [23, 202] on button "Close" at bounding box center [21, 203] width 38 height 25
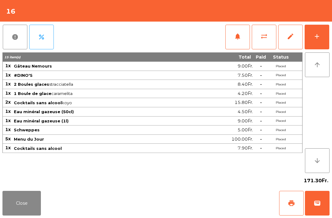
click at [260, 42] on button "sync_alt" at bounding box center [264, 37] width 25 height 25
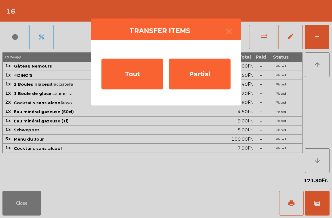
click at [206, 79] on div "Partial" at bounding box center [200, 73] width 62 height 31
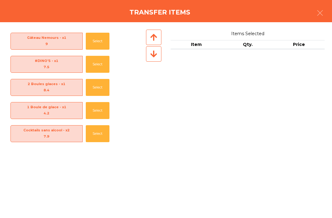
click at [99, 125] on button "Select" at bounding box center [98, 133] width 24 height 17
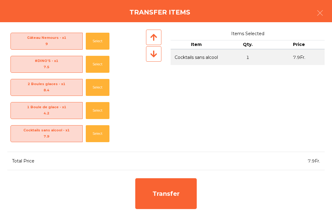
scroll to position [96, 0]
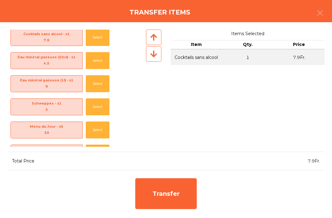
click at [97, 38] on button "Select" at bounding box center [98, 37] width 24 height 17
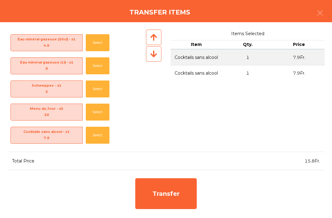
click at [180, 200] on div "Transfer" at bounding box center [166, 193] width 62 height 31
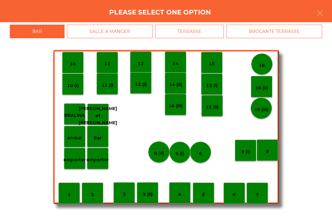
click at [103, 143] on div "Bar" at bounding box center [98, 137] width 22 height 22
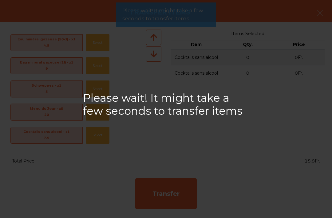
scroll to position [91, 0]
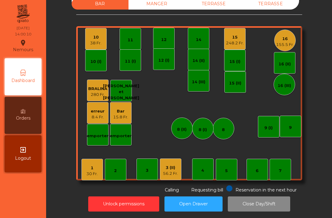
click at [211, 8] on div "TERRASSE" at bounding box center [214, 3] width 57 height 11
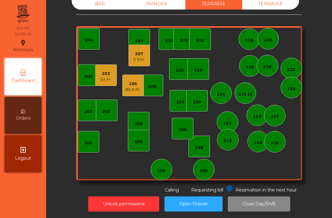
click at [141, 59] on div "3.9 Fr." at bounding box center [139, 60] width 12 height 6
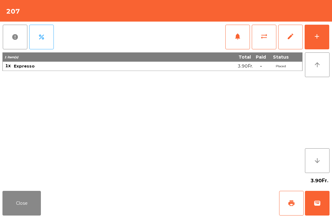
click at [292, 201] on span "print" at bounding box center [291, 202] width 7 height 7
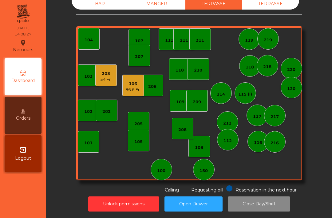
click at [95, 3] on div "BAR" at bounding box center [100, 3] width 57 height 11
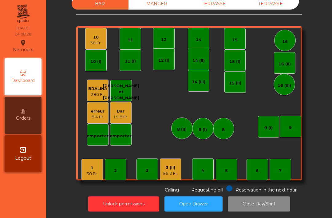
click at [177, 170] on div "56.2 Fr." at bounding box center [170, 173] width 15 height 6
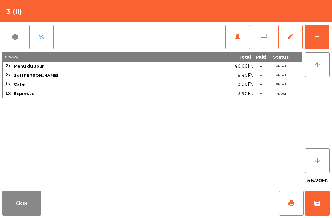
click at [292, 204] on span "print" at bounding box center [291, 202] width 7 height 7
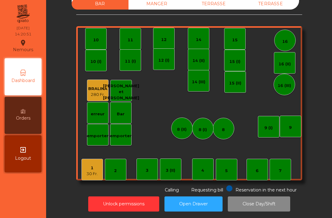
click at [228, 15] on div "BAR SALLE A MANGER TERRASSE BROCANTE TERRASSE 1 30 Fr. 2 3 4 5 6 7 8 9 10 11 12…" at bounding box center [189, 92] width 226 height 201
click at [212, 5] on div "TERRASSE" at bounding box center [214, 3] width 57 height 11
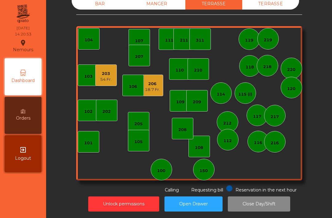
click at [147, 88] on div "18.7 Fr." at bounding box center [152, 89] width 15 height 6
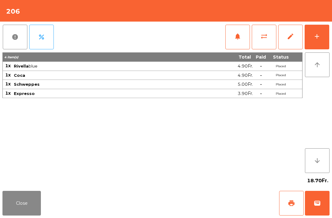
click at [294, 201] on span "print" at bounding box center [291, 202] width 7 height 7
click at [19, 198] on button "Close" at bounding box center [21, 203] width 38 height 25
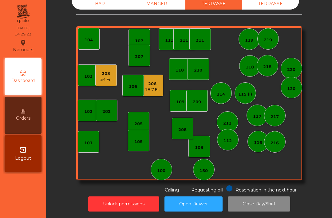
click at [105, 74] on div "203" at bounding box center [105, 73] width 11 height 6
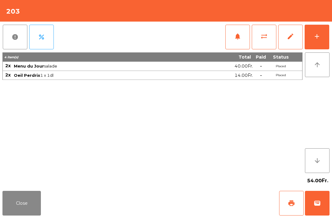
click at [316, 38] on div "add" at bounding box center [317, 36] width 7 height 7
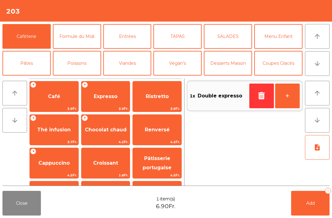
click at [312, 211] on button "Add 1" at bounding box center [311, 203] width 38 height 25
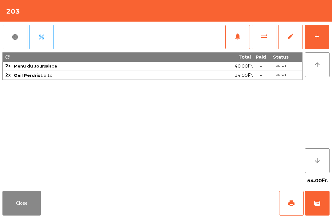
click at [10, 207] on button "Close" at bounding box center [21, 203] width 38 height 25
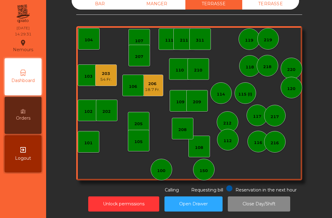
click at [136, 127] on div "205" at bounding box center [139, 123] width 22 height 22
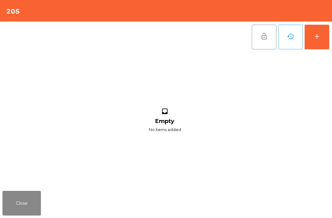
click at [310, 42] on button "add" at bounding box center [317, 37] width 25 height 25
click at [315, 41] on button "add" at bounding box center [317, 37] width 25 height 25
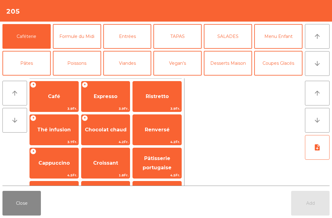
click at [49, 103] on span "Café" at bounding box center [54, 96] width 49 height 17
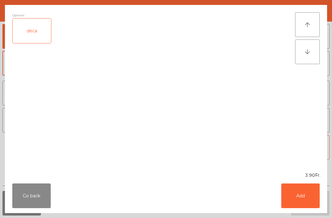
click at [301, 195] on button "Add" at bounding box center [301, 195] width 38 height 25
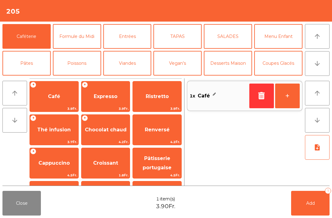
click at [286, 94] on button "+" at bounding box center [287, 95] width 25 height 25
click at [319, 202] on button "Add 2" at bounding box center [311, 203] width 38 height 25
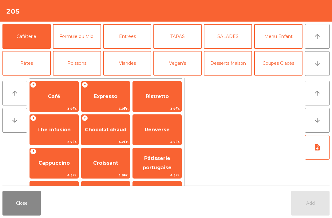
click at [316, 203] on div "Add" at bounding box center [311, 203] width 38 height 25
click at [23, 211] on button "Close" at bounding box center [21, 203] width 38 height 25
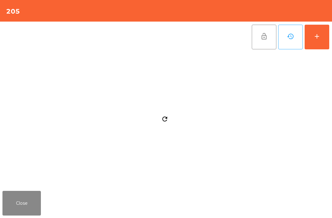
click at [24, 203] on button "Close" at bounding box center [21, 203] width 38 height 25
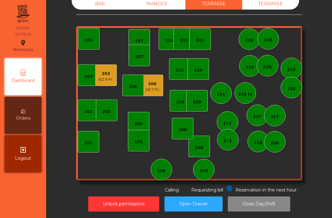
click at [90, 41] on div "104" at bounding box center [89, 40] width 8 height 6
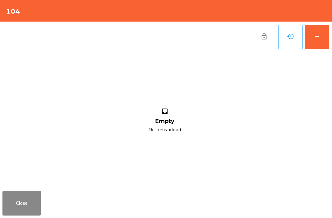
click at [314, 37] on div "add" at bounding box center [317, 36] width 7 height 7
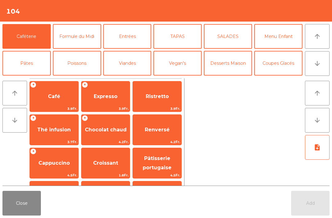
click at [52, 100] on span "Café" at bounding box center [54, 96] width 49 height 17
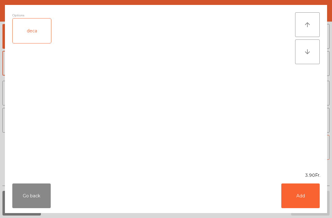
click at [311, 203] on button "Add" at bounding box center [301, 195] width 38 height 25
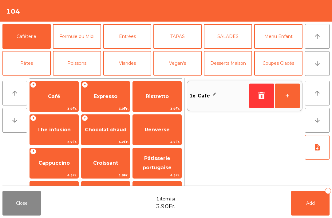
click at [311, 203] on span "Add" at bounding box center [311, 203] width 9 height 6
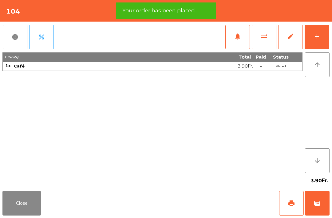
click at [30, 211] on button "Close" at bounding box center [21, 203] width 38 height 25
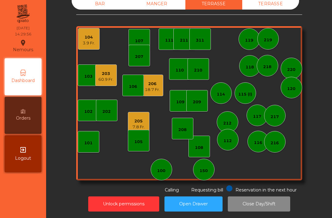
click at [92, 151] on div "101" at bounding box center [89, 142] width 22 height 22
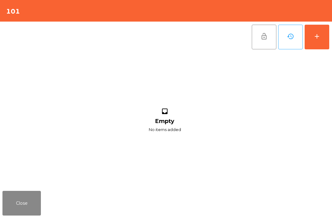
click at [313, 34] on button "add" at bounding box center [317, 37] width 25 height 25
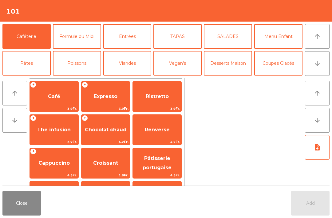
click at [172, 40] on button "TAPAS" at bounding box center [178, 36] width 48 height 25
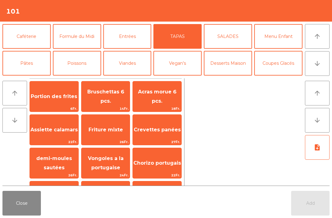
click at [107, 99] on span "Bruschettas 6 pcs." at bounding box center [105, 96] width 37 height 15
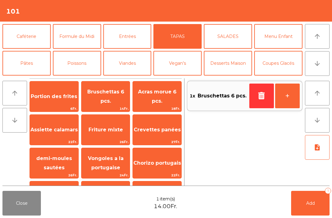
click at [120, 43] on button "Entrées" at bounding box center [127, 36] width 48 height 25
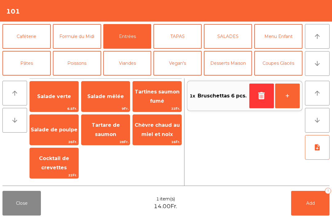
click at [105, 102] on span "Salade mêlée" at bounding box center [106, 96] width 49 height 17
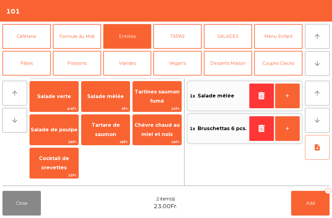
click at [293, 97] on button "+" at bounding box center [287, 95] width 25 height 25
click at [315, 203] on span "Add" at bounding box center [311, 203] width 9 height 6
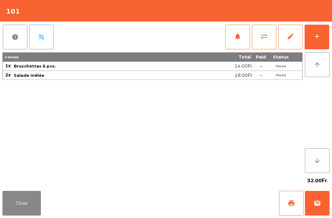
click at [19, 201] on button "Close" at bounding box center [21, 203] width 38 height 25
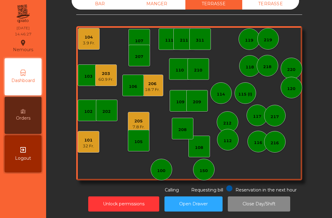
click at [107, 81] on div "60.9 Fr." at bounding box center [106, 79] width 15 height 6
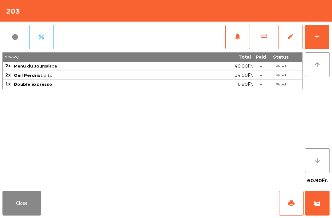
click at [286, 202] on button "print" at bounding box center [291, 203] width 25 height 25
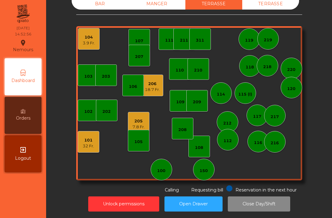
click at [133, 123] on div "205" at bounding box center [139, 121] width 12 height 6
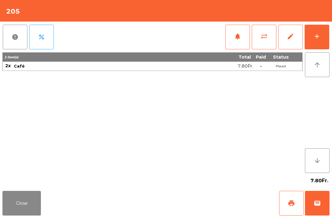
click at [329, 205] on button "wallet" at bounding box center [317, 203] width 25 height 25
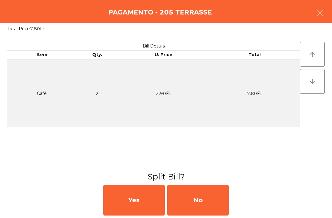
click at [207, 207] on div "No" at bounding box center [198, 199] width 62 height 31
click at [207, 207] on div "MB" at bounding box center [198, 199] width 62 height 31
click at [205, 199] on div "No" at bounding box center [198, 199] width 62 height 31
click at [209, 203] on div "No" at bounding box center [198, 199] width 62 height 31
click at [208, 203] on div "No" at bounding box center [198, 199] width 62 height 31
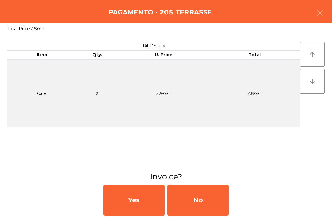
click at [195, 197] on div "No" at bounding box center [198, 199] width 62 height 31
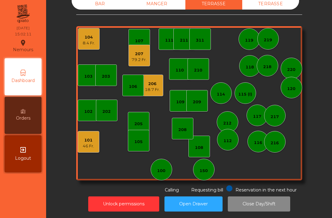
click at [95, 3] on div "BAR" at bounding box center [100, 3] width 57 height 11
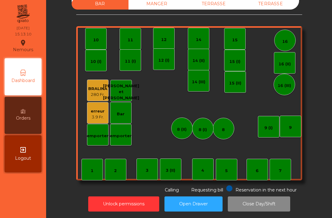
click at [218, 9] on div "TERRASSE" at bounding box center [214, 3] width 57 height 11
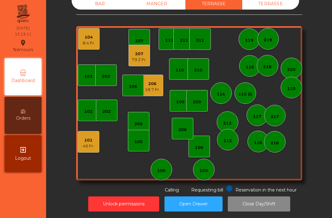
click at [90, 43] on div "8.4 Fr." at bounding box center [89, 43] width 12 height 6
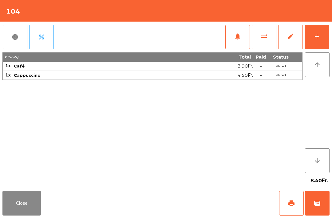
click at [292, 203] on span "print" at bounding box center [291, 202] width 7 height 7
click at [310, 205] on button "wallet" at bounding box center [317, 203] width 25 height 25
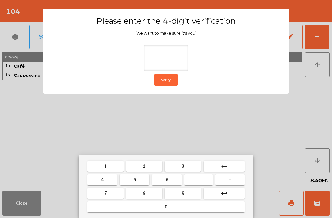
type input "*"
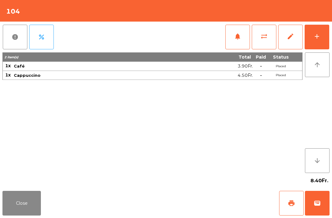
click at [215, 215] on div "Close print wallet" at bounding box center [166, 203] width 332 height 30
click at [206, 204] on div "Close print wallet" at bounding box center [166, 203] width 332 height 30
click at [204, 203] on div "Close print wallet" at bounding box center [166, 203] width 332 height 30
click at [204, 201] on div "Close print wallet" at bounding box center [166, 203] width 332 height 30
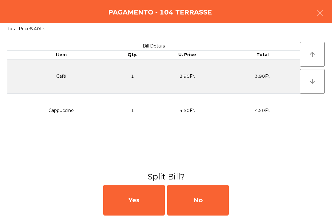
click at [202, 200] on div "No" at bounding box center [198, 199] width 62 height 31
click at [198, 199] on div "No" at bounding box center [198, 199] width 62 height 31
click at [197, 196] on div "No" at bounding box center [198, 199] width 62 height 31
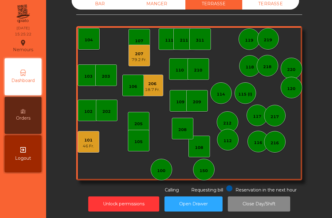
click at [87, 152] on div "101 46 Fr." at bounding box center [89, 142] width 22 height 22
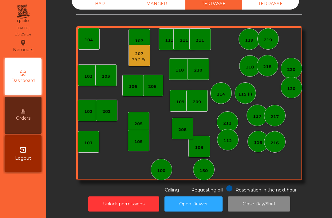
click at [99, 9] on div "BAR" at bounding box center [100, 3] width 57 height 11
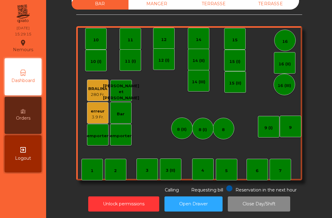
click at [102, 12] on div "BAR SALLE A MANGER TERRASSE BROCANTE TERRASSE 1 2 3 4 5 6 7 8 9 10 11 12 14 15 …" at bounding box center [189, 92] width 226 height 201
click at [222, 9] on div "TERRASSE" at bounding box center [214, 3] width 57 height 11
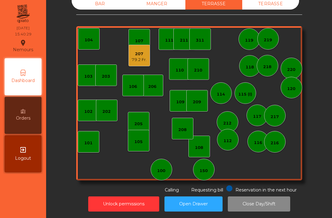
click at [130, 57] on div "207 79.2 Fr." at bounding box center [140, 56] width 22 height 22
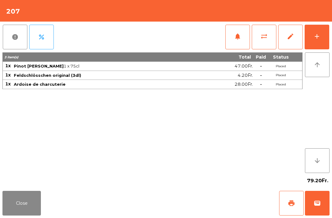
click at [321, 34] on button "add" at bounding box center [317, 37] width 25 height 25
click at [317, 42] on button "add" at bounding box center [317, 37] width 25 height 25
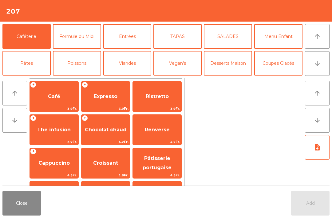
scroll to position [38, 0]
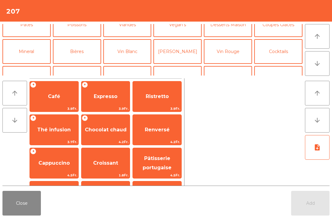
click at [83, 54] on button "Bières" at bounding box center [77, 51] width 48 height 25
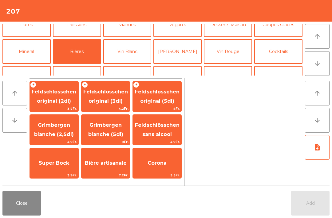
click at [116, 99] on span "Feldschlösschen original (3dl)" at bounding box center [105, 96] width 45 height 15
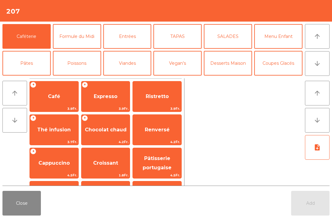
click at [315, 196] on div "Add" at bounding box center [311, 203] width 38 height 25
click at [22, 206] on button "Close" at bounding box center [21, 203] width 38 height 25
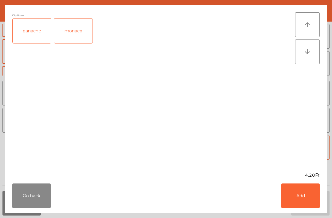
click at [304, 189] on button "Add" at bounding box center [301, 195] width 38 height 25
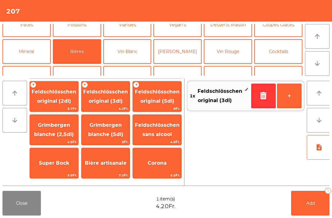
click at [287, 95] on button "+" at bounding box center [289, 95] width 25 height 25
click at [316, 195] on button "Add 2" at bounding box center [311, 203] width 38 height 25
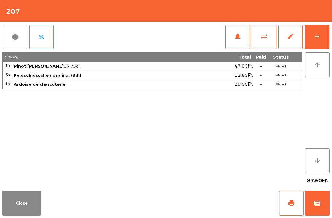
click at [17, 198] on button "Close" at bounding box center [21, 203] width 38 height 25
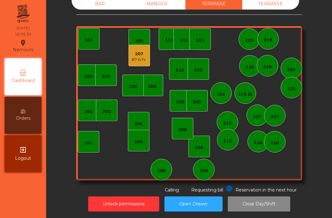
click at [108, 110] on div "202" at bounding box center [107, 111] width 8 height 6
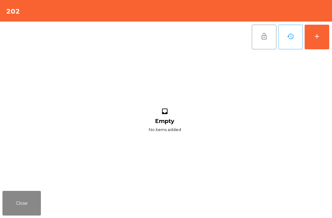
click at [328, 41] on button "add" at bounding box center [317, 37] width 25 height 25
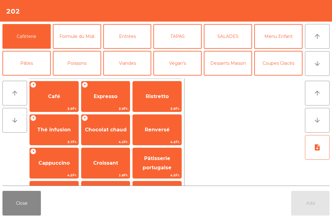
click at [78, 78] on button "Bières" at bounding box center [77, 90] width 48 height 25
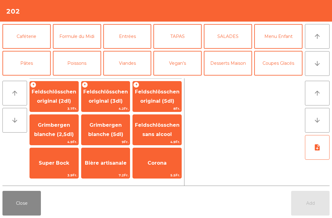
click at [113, 95] on span "Feldschlösschen original (3dl)" at bounding box center [106, 96] width 49 height 26
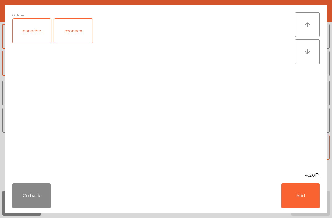
click at [290, 193] on button "Add" at bounding box center [301, 195] width 38 height 25
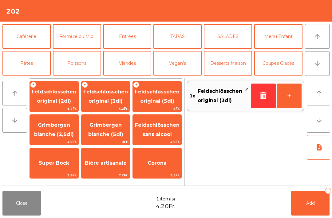
click at [283, 98] on button "+" at bounding box center [289, 95] width 25 height 25
click at [309, 210] on button "Add 2" at bounding box center [311, 203] width 38 height 25
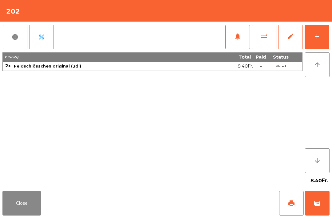
click at [15, 204] on button "Close" at bounding box center [21, 203] width 38 height 25
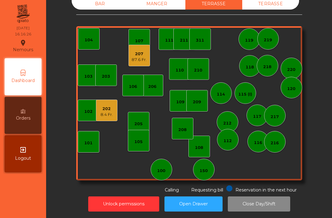
click at [91, 36] on div "104" at bounding box center [89, 38] width 8 height 9
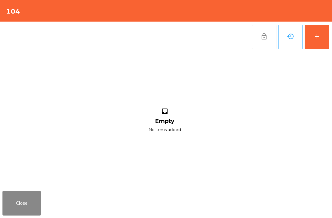
click at [322, 36] on button "add" at bounding box center [317, 37] width 25 height 25
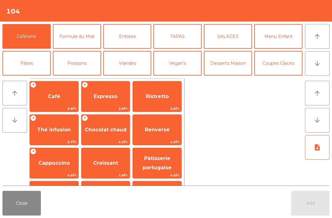
click at [18, 78] on button "Mineral" at bounding box center [26, 90] width 48 height 25
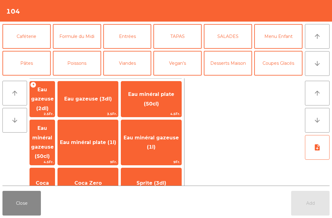
scroll to position [10, 0]
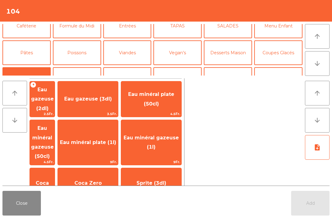
click at [54, 206] on span "Henniez gommée (3dl)" at bounding box center [42, 218] width 24 height 25
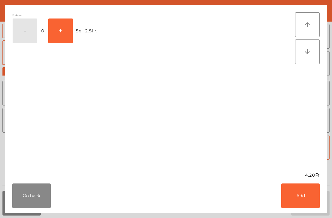
click at [308, 196] on button "Add" at bounding box center [301, 195] width 38 height 25
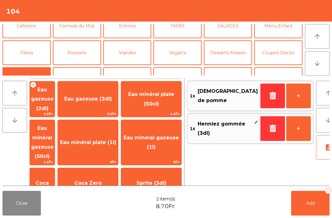
click at [320, 212] on button "Add 2" at bounding box center [311, 203] width 38 height 25
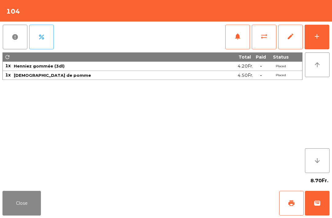
click at [291, 201] on span "print" at bounding box center [291, 202] width 7 height 7
click at [40, 188] on div "Close print wallet" at bounding box center [166, 203] width 332 height 30
click at [27, 204] on button "Close" at bounding box center [21, 203] width 38 height 25
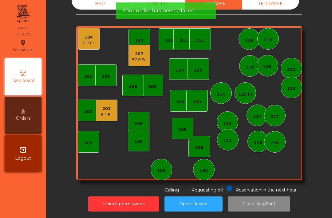
click at [136, 65] on div "207 87.6 Fr." at bounding box center [140, 56] width 22 height 22
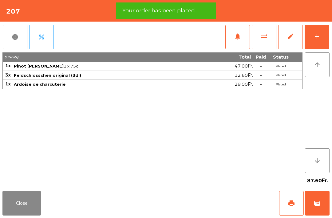
click at [291, 200] on span "print" at bounding box center [291, 202] width 7 height 7
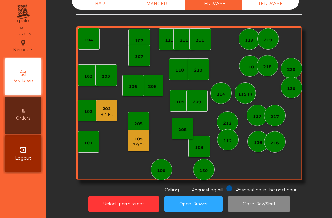
click at [209, 141] on div "108" at bounding box center [200, 146] width 22 height 22
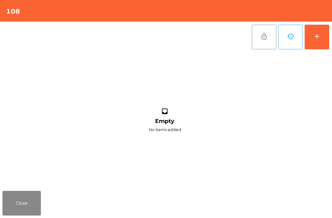
click at [320, 40] on button "add" at bounding box center [317, 37] width 25 height 25
click at [312, 35] on button "add" at bounding box center [317, 37] width 25 height 25
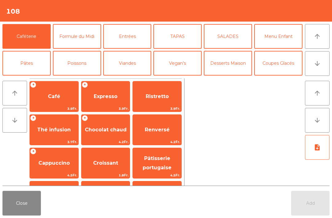
click at [164, 127] on span "Renversé" at bounding box center [157, 130] width 25 height 6
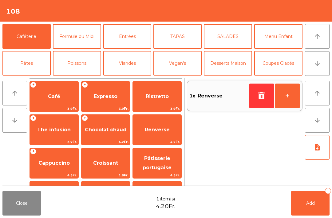
click at [57, 167] on span "Cappuccino" at bounding box center [54, 163] width 49 height 17
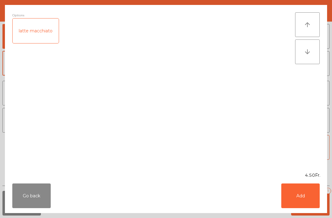
click at [299, 201] on button "Add" at bounding box center [301, 195] width 38 height 25
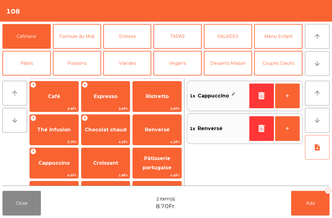
click at [165, 164] on span "Pâtisserie portugaise" at bounding box center [157, 163] width 49 height 26
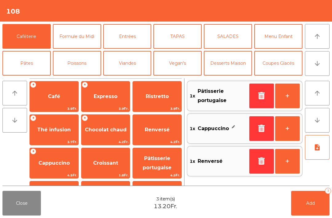
click at [295, 99] on button "+" at bounding box center [287, 95] width 25 height 25
click at [316, 215] on button "Add 4" at bounding box center [311, 203] width 38 height 25
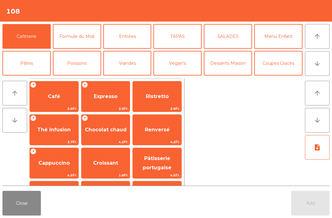
scroll to position [15, 0]
click at [24, 207] on button "Close" at bounding box center [21, 203] width 38 height 25
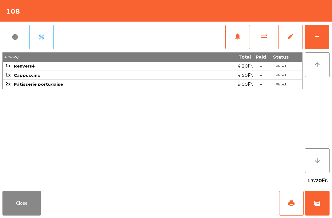
click at [19, 195] on button "Close" at bounding box center [21, 203] width 38 height 25
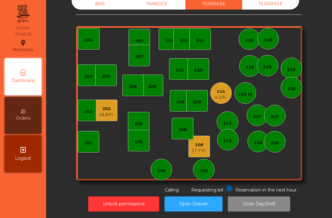
click at [101, 113] on div "16.8 Fr." at bounding box center [106, 114] width 15 height 6
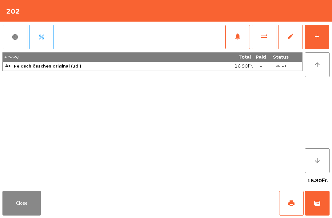
click at [323, 48] on button "add" at bounding box center [317, 37] width 25 height 25
click at [320, 30] on button "add" at bounding box center [317, 37] width 25 height 25
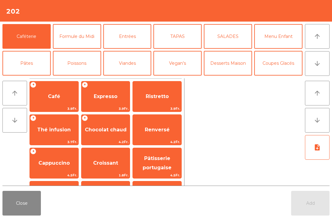
click at [168, 117] on div "Renversé 4.2Fr." at bounding box center [157, 129] width 49 height 31
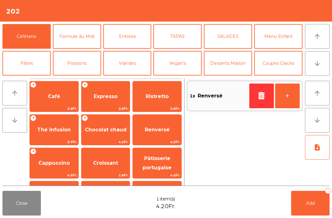
click at [311, 191] on button "Add 1" at bounding box center [311, 203] width 38 height 25
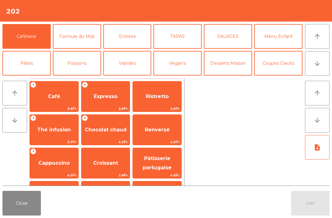
click at [11, 203] on button "Close" at bounding box center [21, 203] width 38 height 25
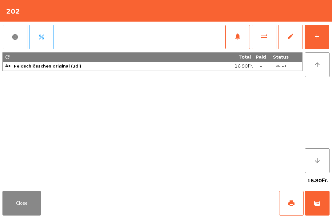
click at [16, 207] on button "Close" at bounding box center [21, 203] width 38 height 25
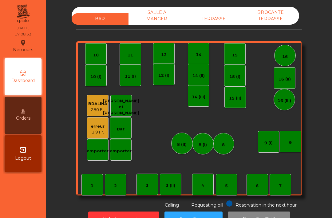
click at [216, 21] on div "TERRASSE" at bounding box center [214, 18] width 57 height 11
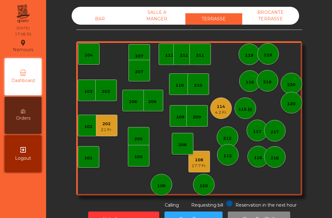
click at [203, 164] on div "17.7 Fr." at bounding box center [199, 166] width 15 height 6
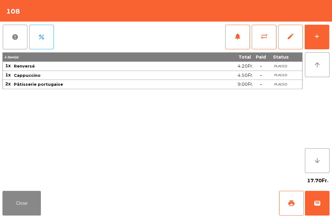
click at [286, 212] on button "print" at bounding box center [291, 203] width 25 height 25
click at [322, 203] on button "wallet" at bounding box center [317, 203] width 25 height 25
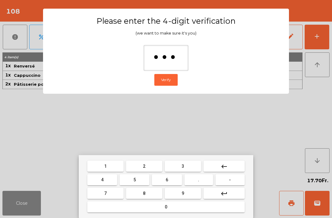
type input "****"
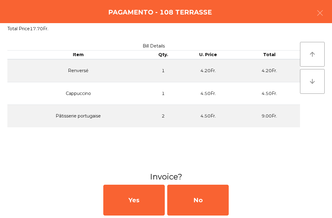
click at [205, 207] on div "No" at bounding box center [198, 199] width 62 height 31
click at [205, 203] on div "No" at bounding box center [198, 199] width 62 height 31
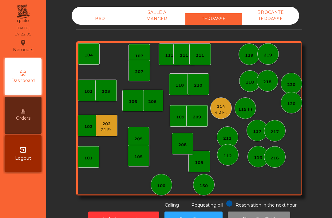
click at [114, 124] on div "202 21 Fr." at bounding box center [107, 126] width 22 height 22
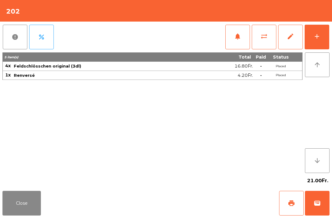
click at [321, 38] on button "add" at bounding box center [317, 37] width 25 height 25
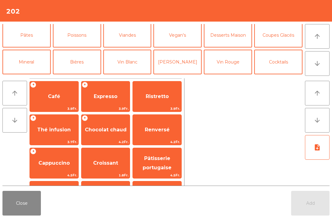
scroll to position [31, 0]
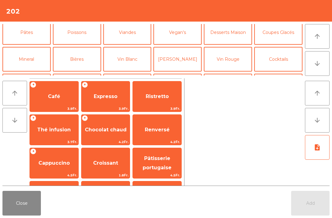
click at [79, 60] on button "Bières" at bounding box center [77, 59] width 48 height 25
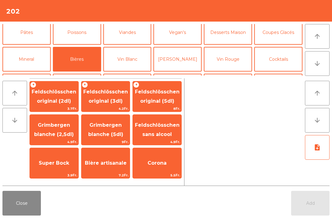
click at [105, 102] on span "Feldschlösschen original (3dl)" at bounding box center [105, 96] width 45 height 15
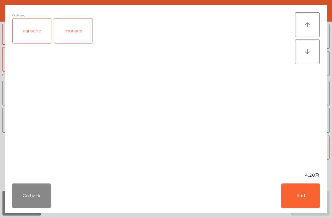
click at [295, 206] on button "Add" at bounding box center [301, 195] width 38 height 25
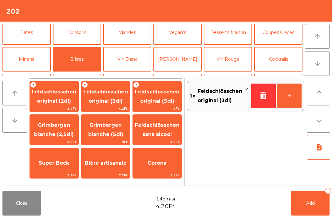
click at [283, 107] on button "+" at bounding box center [289, 95] width 25 height 25
click at [317, 204] on button "Add 2" at bounding box center [311, 203] width 38 height 25
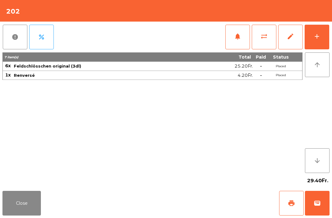
click at [1, 199] on div "Close print wallet" at bounding box center [166, 203] width 332 height 30
click at [41, 193] on button "Close" at bounding box center [21, 203] width 38 height 25
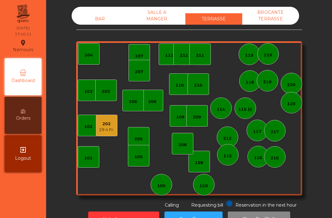
click at [177, 142] on div "208" at bounding box center [183, 144] width 22 height 22
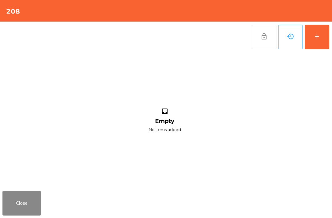
click at [320, 36] on div "add" at bounding box center [317, 36] width 7 height 7
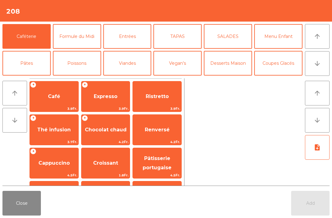
click at [316, 68] on button "arrow_downward" at bounding box center [317, 63] width 25 height 25
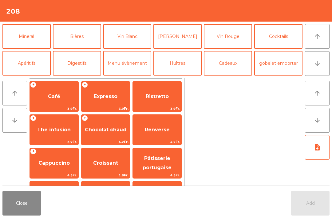
click at [86, 34] on button "Bières" at bounding box center [77, 36] width 48 height 25
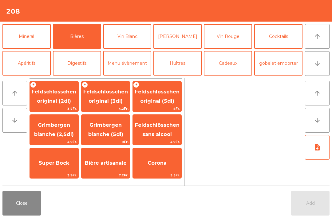
click at [166, 94] on span "Feldschlösschen original (5dl)" at bounding box center [157, 96] width 45 height 15
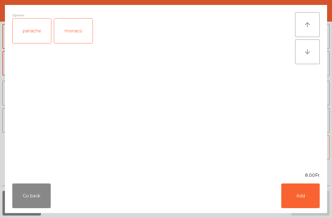
click at [300, 206] on button "Add" at bounding box center [301, 195] width 38 height 25
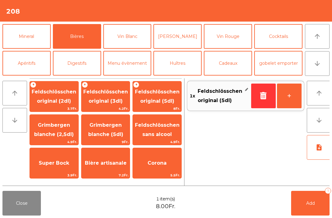
click at [115, 97] on span "Feldschlösschen original (3dl)" at bounding box center [106, 96] width 49 height 26
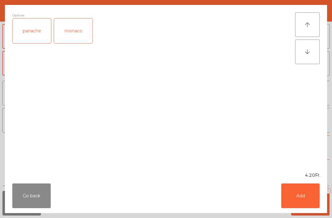
click at [307, 198] on button "Add" at bounding box center [301, 195] width 38 height 25
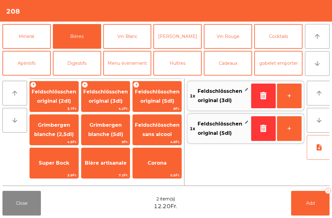
click at [306, 198] on button "Add 2" at bounding box center [311, 203] width 38 height 25
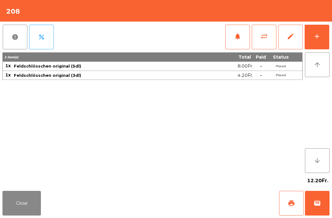
click at [29, 204] on button "Close" at bounding box center [21, 203] width 38 height 25
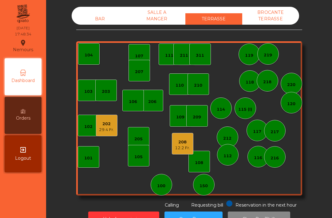
click at [141, 71] on div "207" at bounding box center [139, 72] width 8 height 6
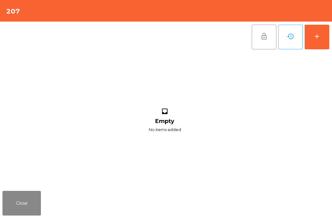
click at [324, 38] on button "add" at bounding box center [317, 37] width 25 height 25
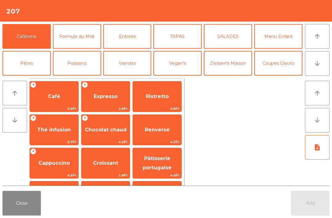
click at [320, 56] on button "arrow_downward" at bounding box center [317, 63] width 25 height 25
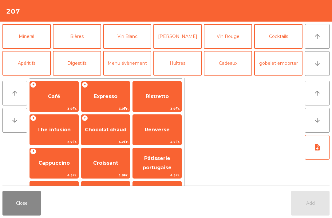
click at [284, 38] on button "Cocktails" at bounding box center [279, 36] width 48 height 25
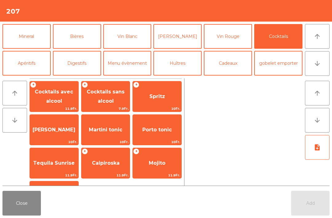
click at [159, 102] on span "Spritz" at bounding box center [157, 96] width 49 height 17
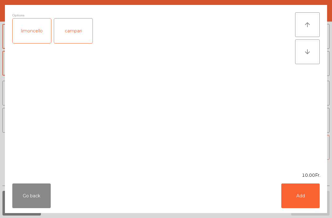
click at [310, 199] on button "Add" at bounding box center [301, 195] width 38 height 25
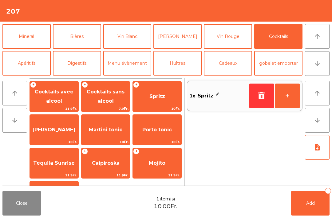
click at [287, 101] on button "+" at bounding box center [287, 95] width 25 height 25
click at [306, 203] on button "Add 2" at bounding box center [311, 203] width 38 height 25
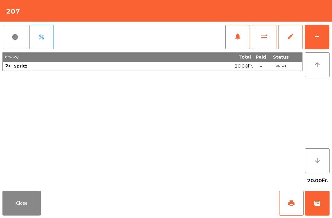
click at [19, 207] on button "Close" at bounding box center [21, 203] width 38 height 25
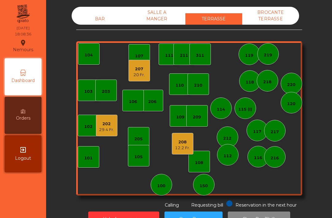
click at [181, 144] on div "208" at bounding box center [182, 142] width 15 height 6
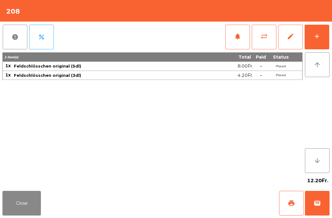
click at [292, 202] on span "print" at bounding box center [291, 202] width 7 height 7
click at [315, 207] on button "wallet" at bounding box center [317, 203] width 25 height 25
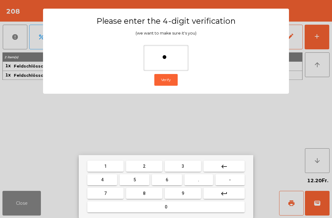
type input "**"
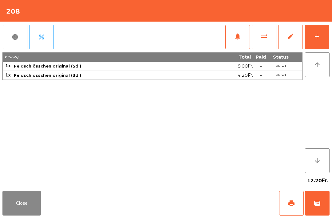
click at [194, 196] on div "Close print wallet" at bounding box center [166, 203] width 332 height 30
click at [194, 195] on div "Close print wallet" at bounding box center [166, 203] width 332 height 30
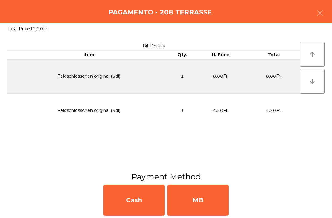
click at [204, 203] on div "MB" at bounding box center [198, 199] width 62 height 31
click at [205, 205] on div "No" at bounding box center [198, 199] width 62 height 31
click at [204, 205] on div "No" at bounding box center [198, 199] width 62 height 31
click at [203, 206] on div "No" at bounding box center [198, 199] width 62 height 31
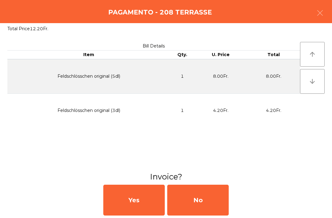
click at [205, 206] on div "No" at bounding box center [198, 199] width 62 height 31
